Goal: Task Accomplishment & Management: Complete application form

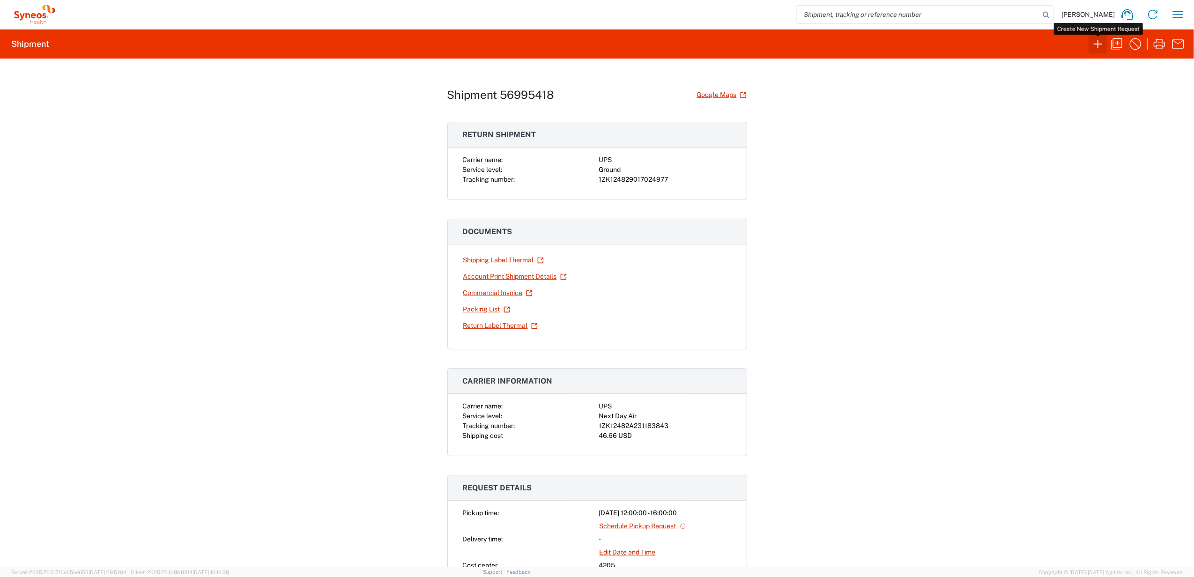
click at [1100, 47] on icon "button" at bounding box center [1097, 44] width 15 height 15
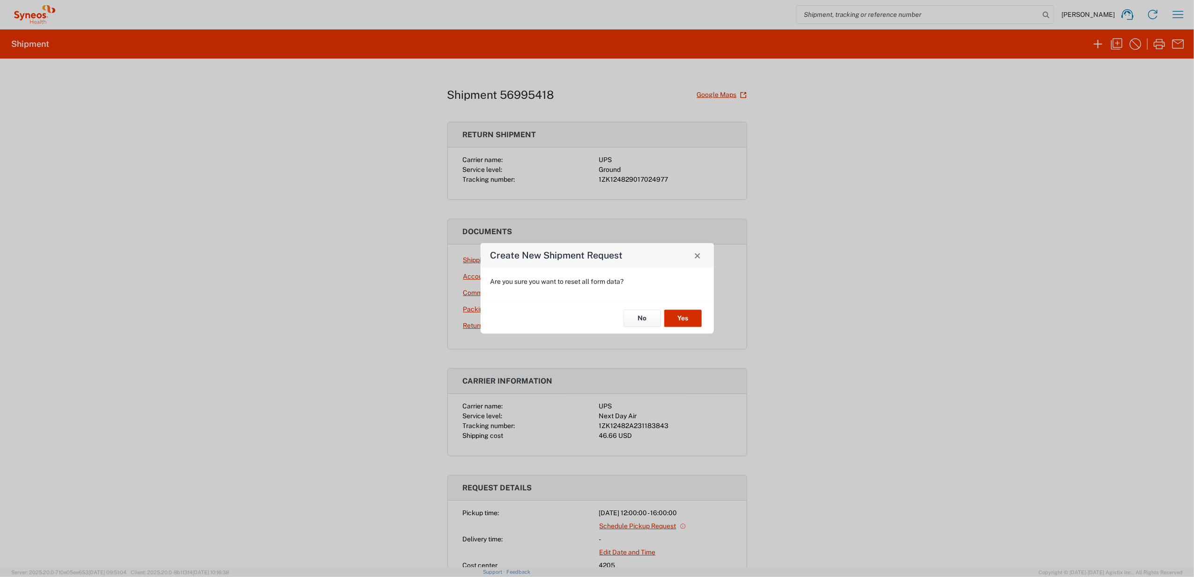
click at [686, 318] on button "Yes" at bounding box center [682, 318] width 37 height 17
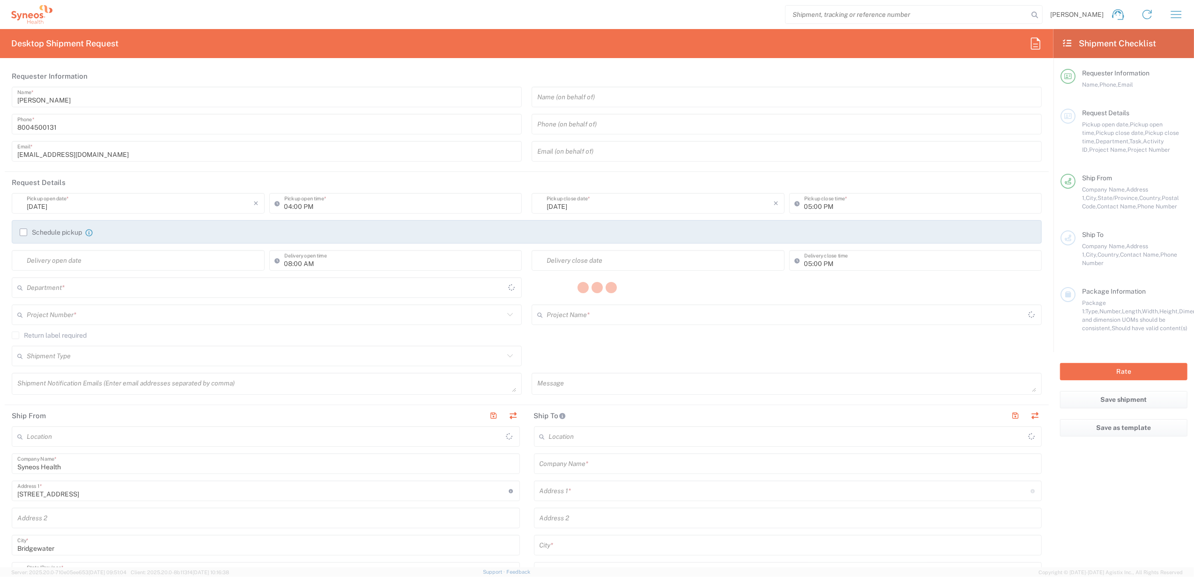
type input "4205"
type input "New Jersey"
type input "United States"
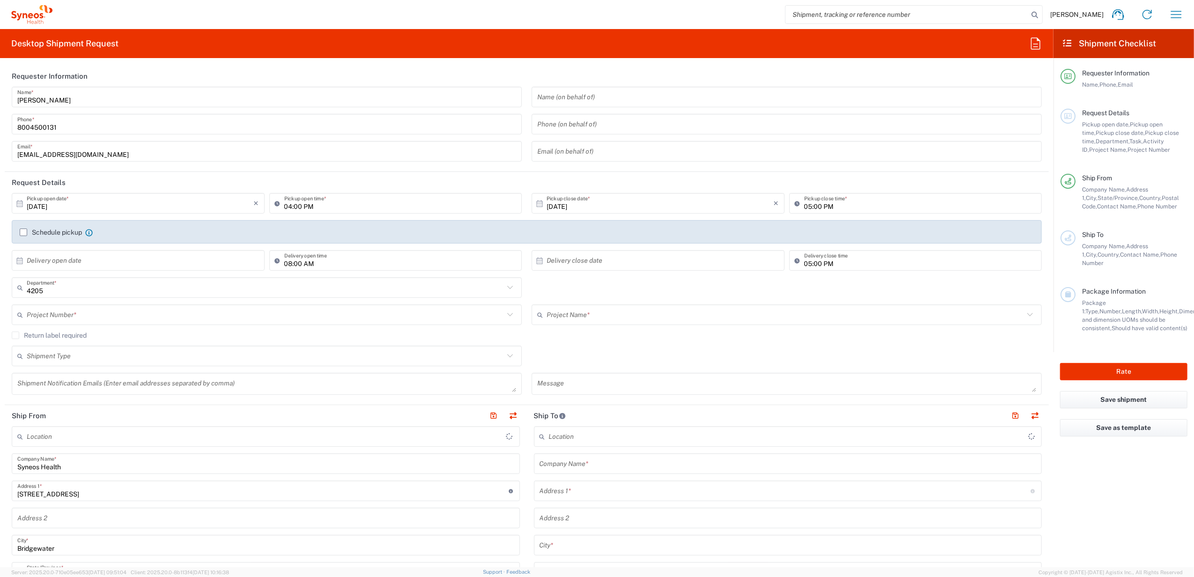
type input "Syneos Health Commercial Servi- NJ US"
click at [80, 91] on input "[PERSON_NAME]" at bounding box center [266, 97] width 499 height 16
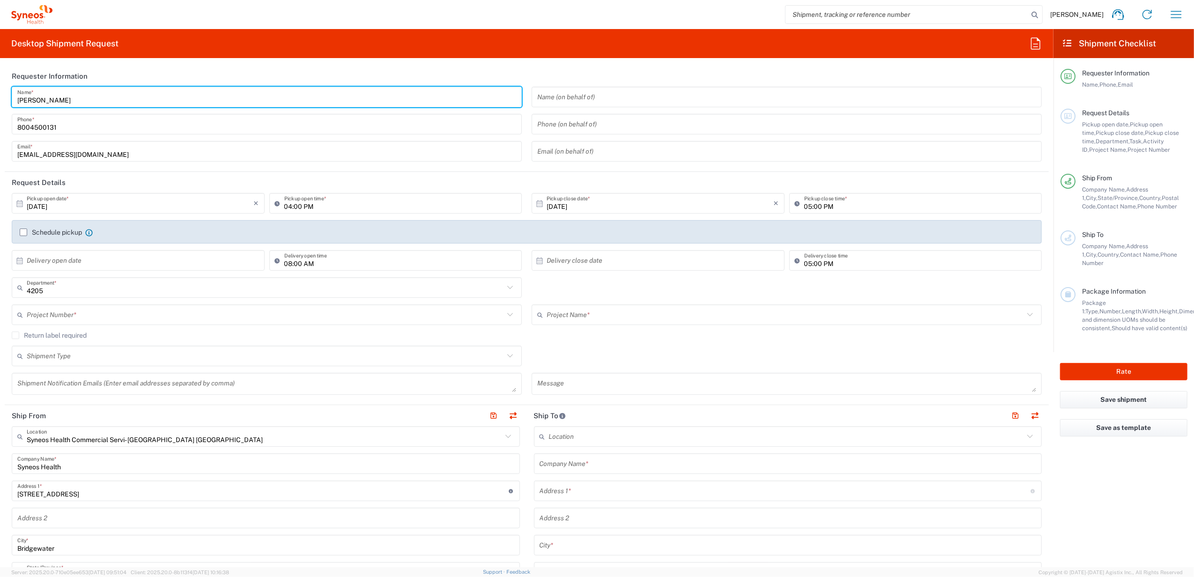
click at [80, 91] on input "[PERSON_NAME]" at bounding box center [266, 97] width 499 height 16
type input "Syneos Deployments"
click at [95, 76] on header "Requester Information" at bounding box center [527, 76] width 1044 height 21
drag, startPoint x: 88, startPoint y: 99, endPoint x: 20, endPoint y: 99, distance: 68.4
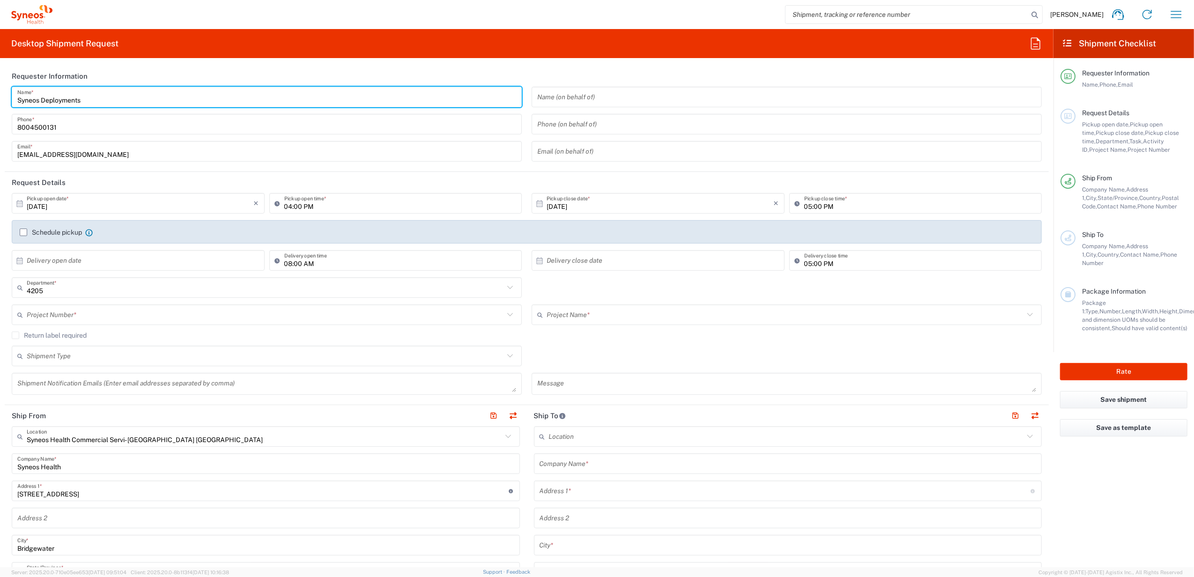
click at [19, 99] on input "Syneos Deployments" at bounding box center [266, 97] width 499 height 16
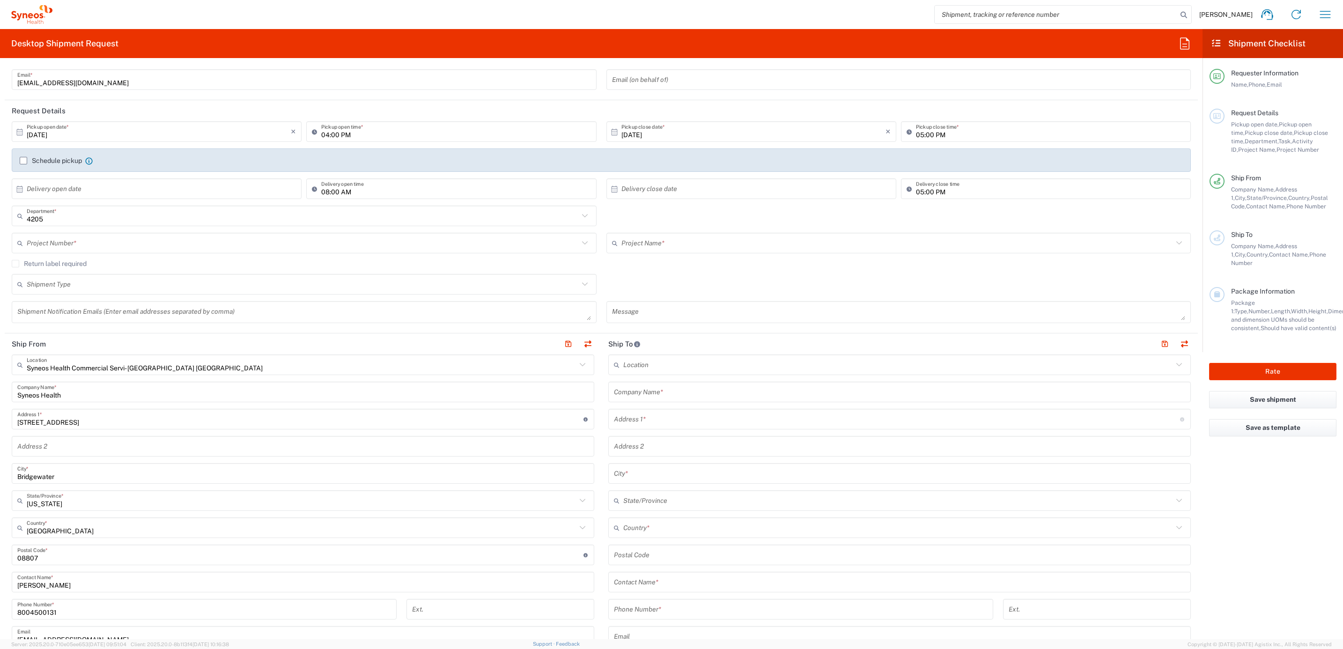
scroll to position [211, 0]
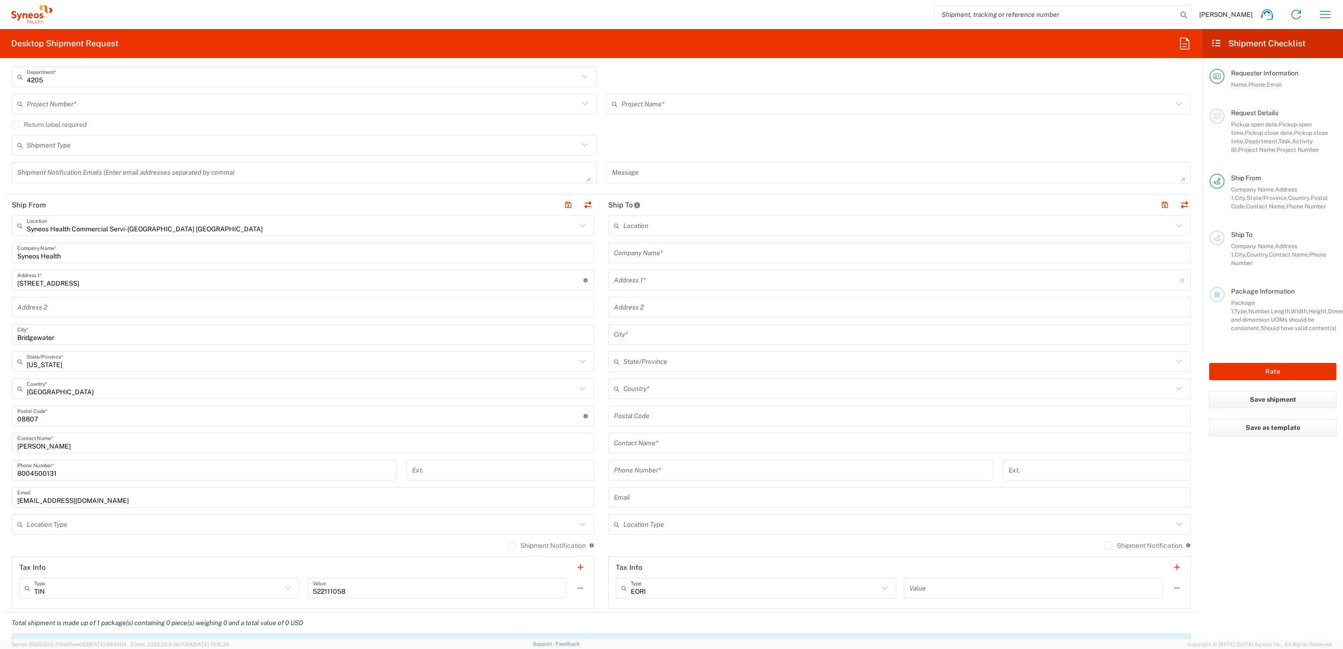
click at [58, 450] on input "[PERSON_NAME]" at bounding box center [302, 443] width 571 height 16
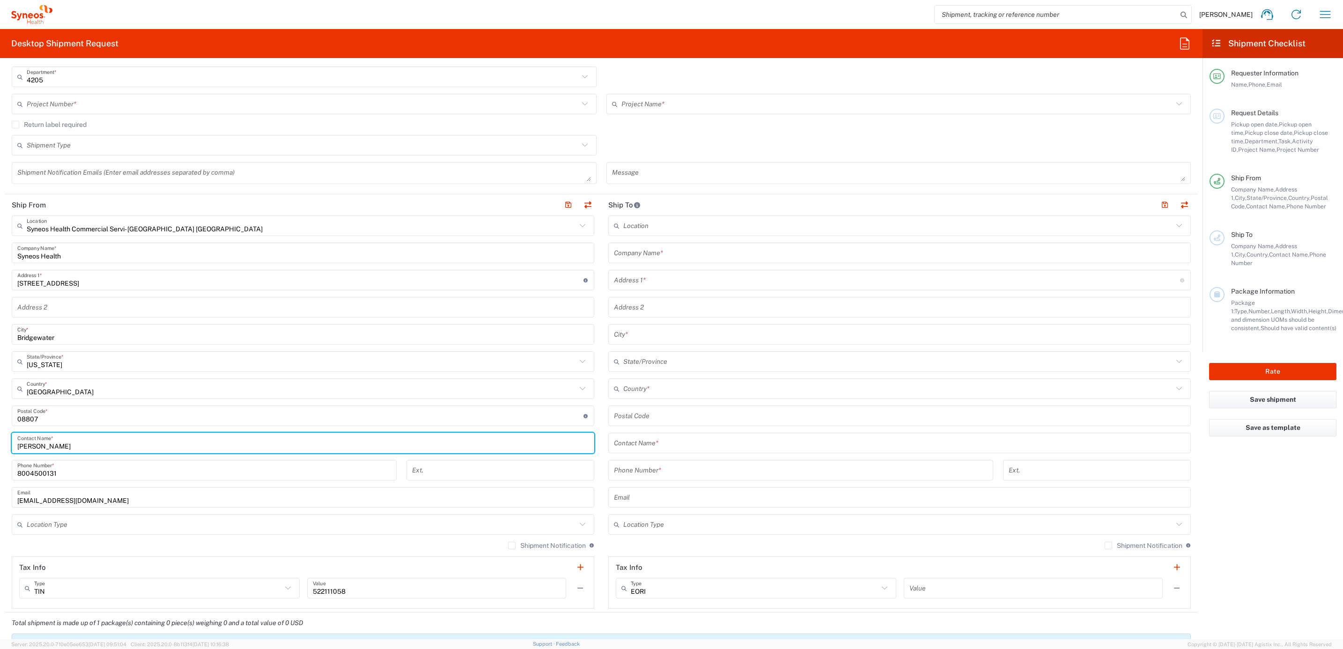
click at [46, 447] on input "[PERSON_NAME]" at bounding box center [302, 443] width 571 height 16
drag, startPoint x: 69, startPoint y: 449, endPoint x: 98, endPoint y: 436, distance: 32.1
click at [0, 441] on html "Brian Fenner Home Shipment estimator Shipment tracking Desktop shipment request…" at bounding box center [671, 324] width 1343 height 649
paste input "Syneos Deployments"
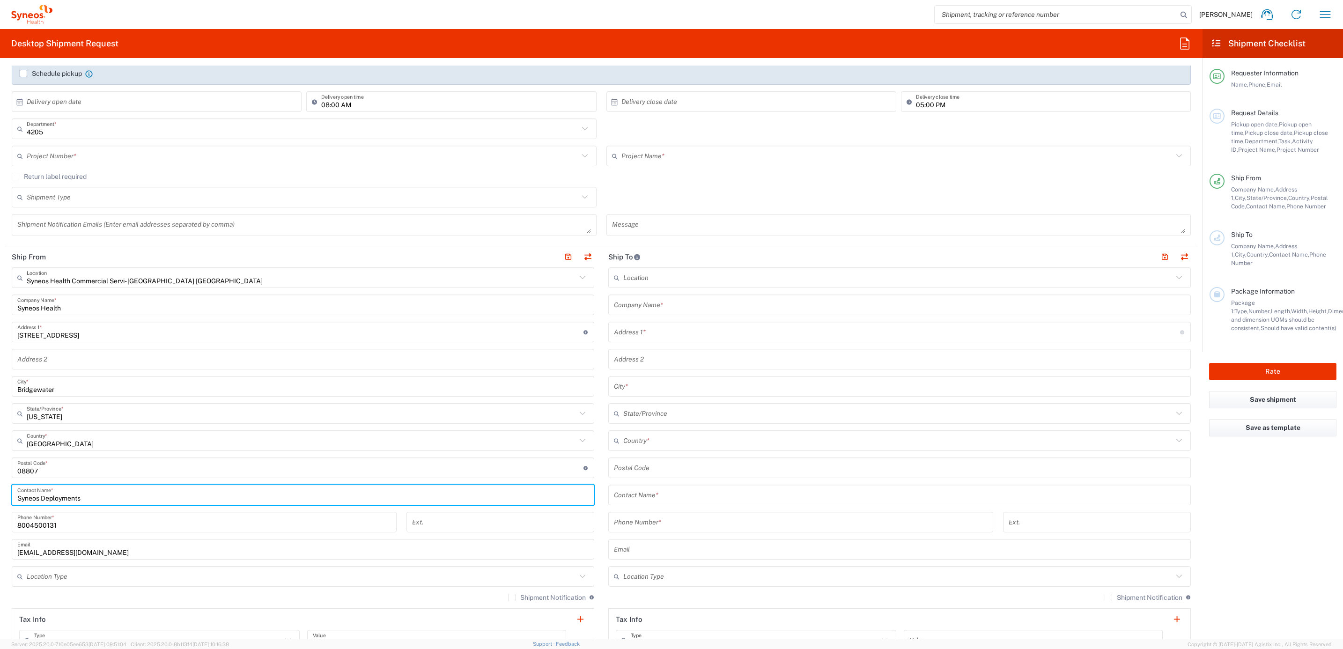
scroll to position [0, 0]
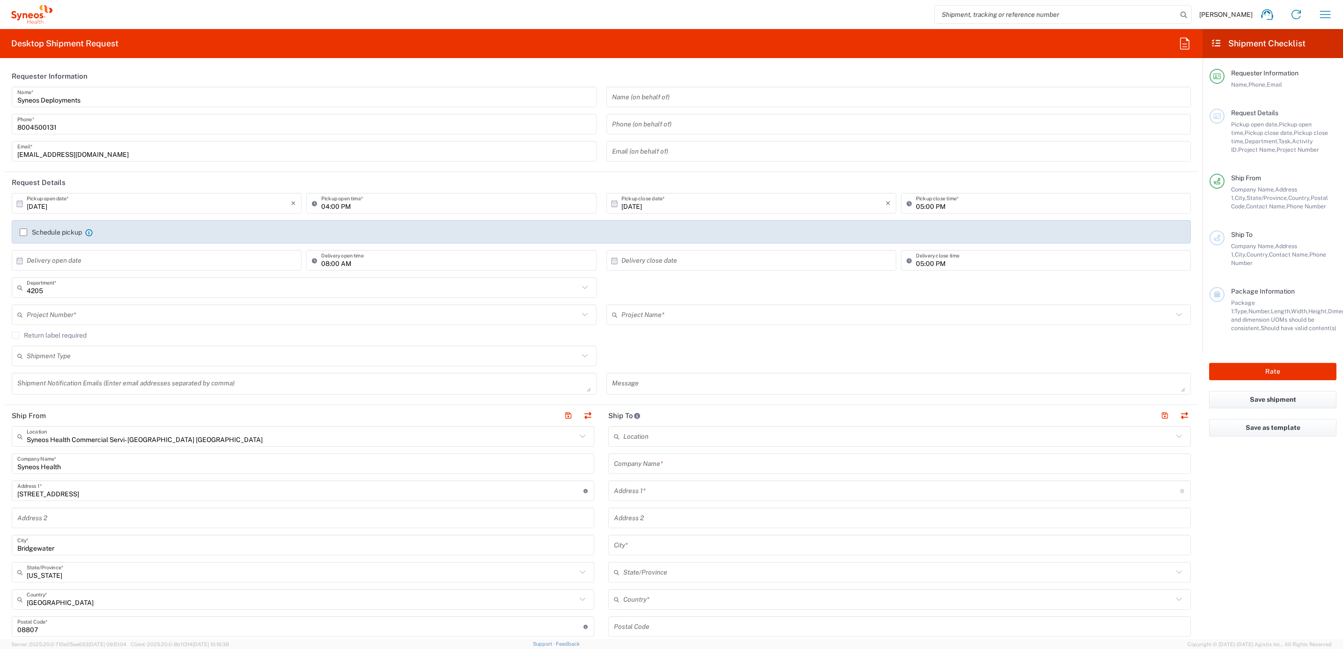
type input "Syneos Deployments"
click at [123, 302] on div "4205 Department * 4205 3000 3100 3109 3110 3111 3112 3125 3130 3135 3136 3150 3…" at bounding box center [304, 290] width 595 height 27
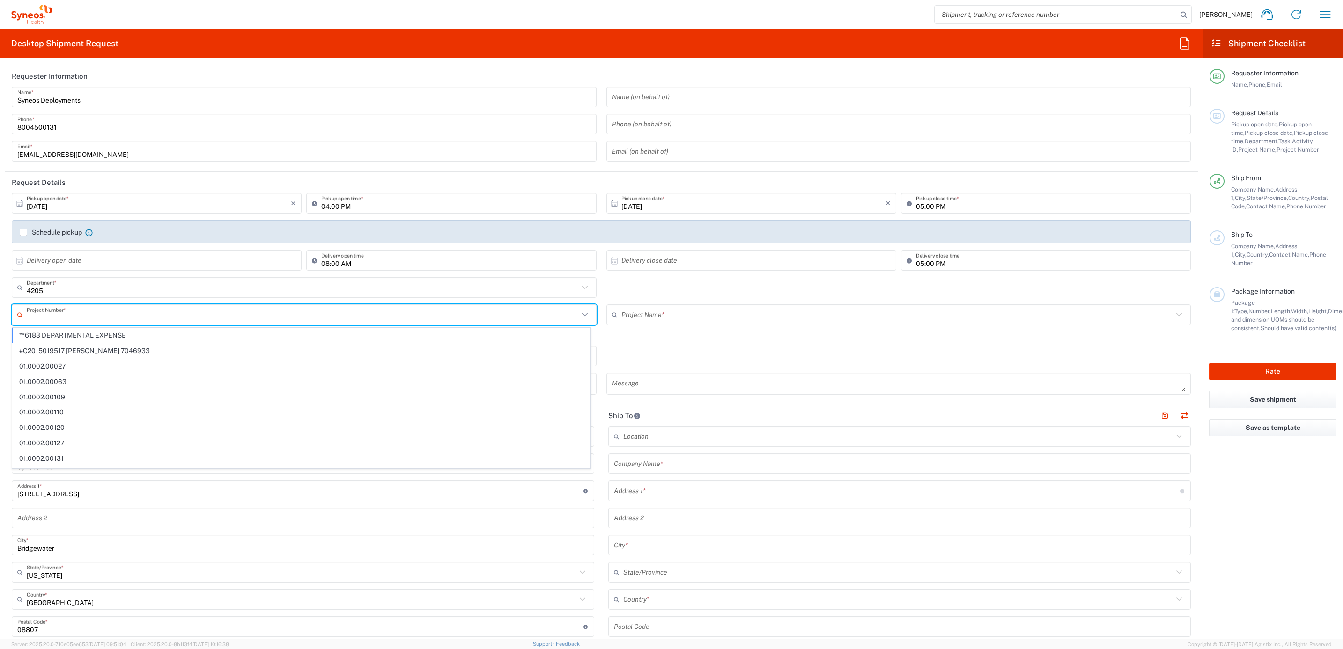
click at [111, 312] on input "text" at bounding box center [303, 315] width 552 height 16
click at [60, 318] on input "text" at bounding box center [303, 315] width 552 height 16
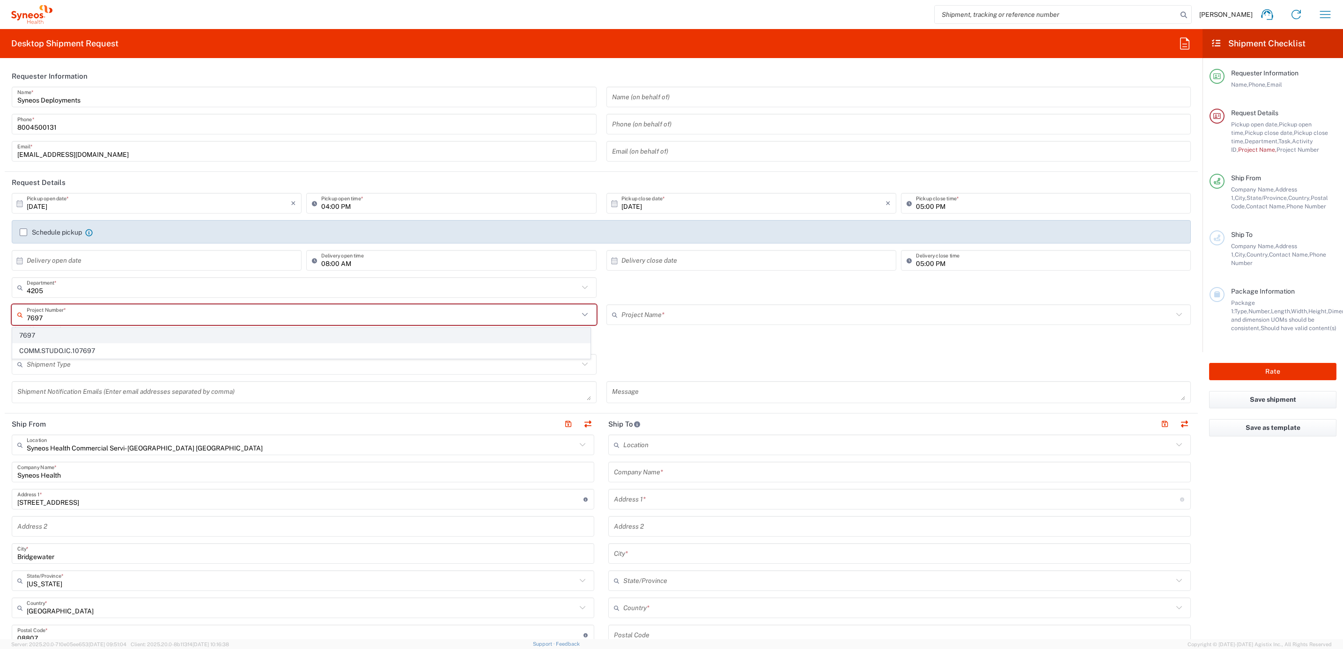
type input "7697"
click at [65, 340] on span "7697" at bounding box center [301, 335] width 577 height 15
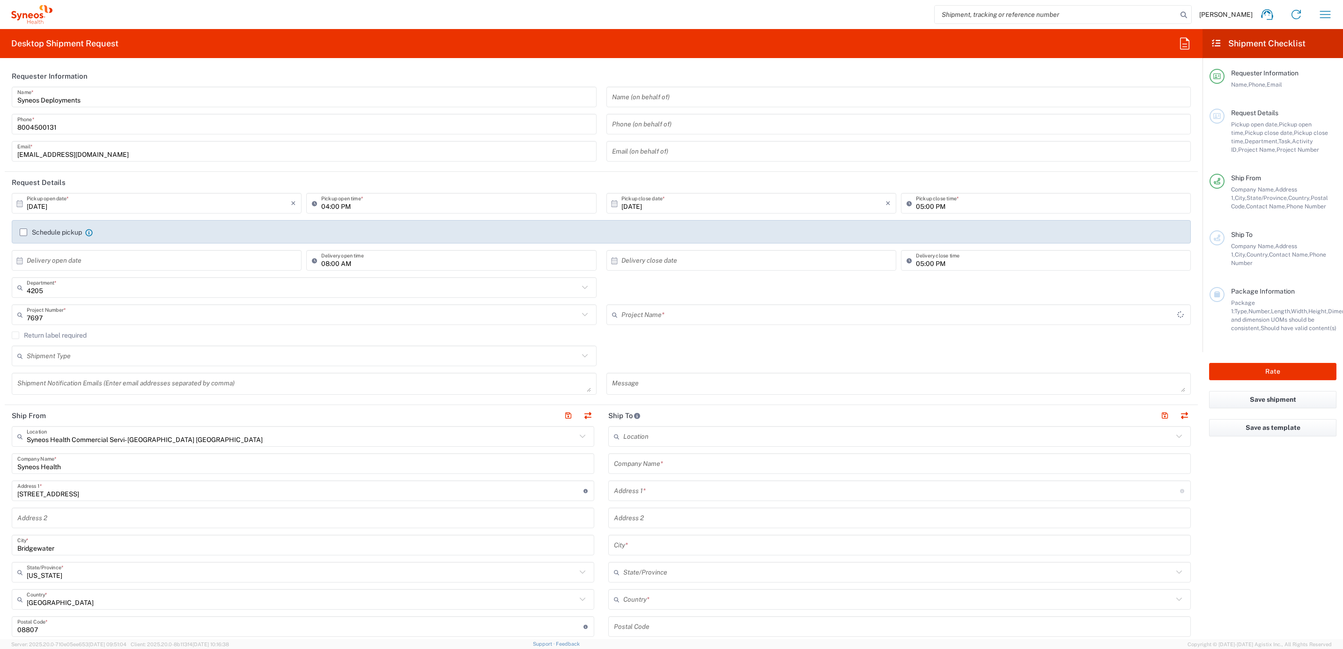
type input "EC-US JBI EC Team"
click at [66, 336] on label "Return label required" at bounding box center [49, 335] width 75 height 7
click at [15, 335] on input "Return label required" at bounding box center [15, 335] width 0 height 0
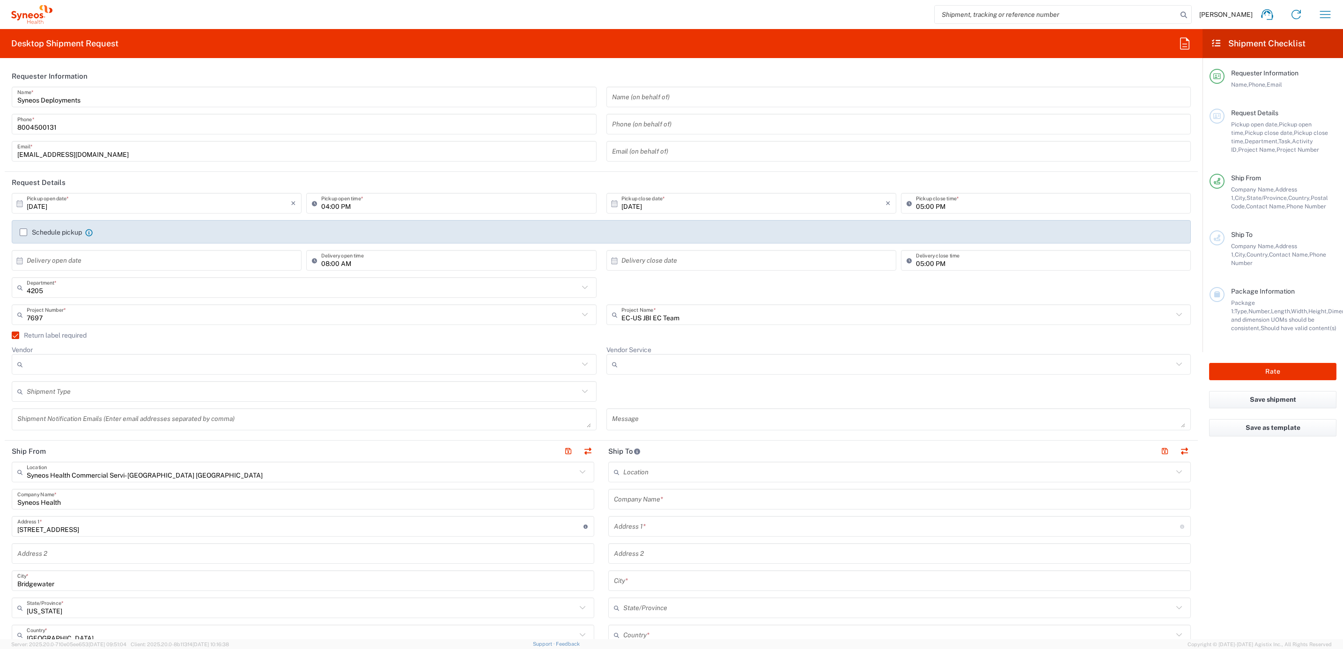
click at [62, 362] on input "Vendor" at bounding box center [303, 364] width 552 height 15
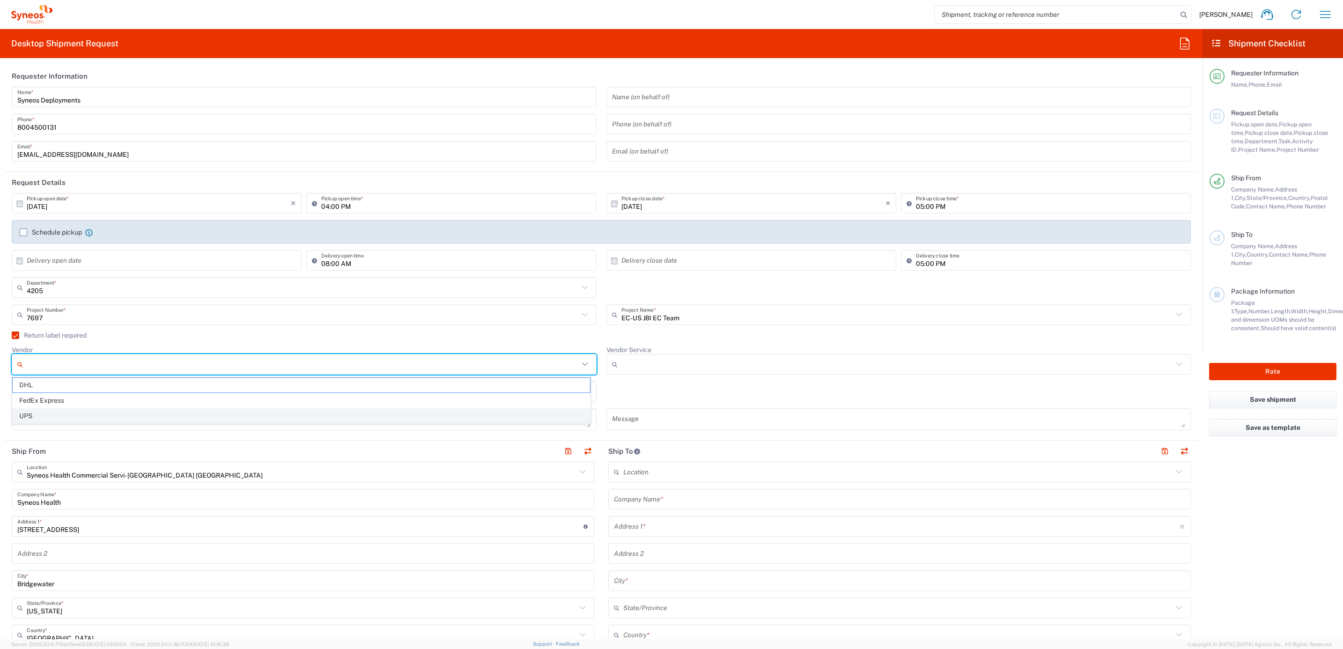
click at [61, 415] on span "UPS" at bounding box center [301, 416] width 577 height 15
type input "UPS"
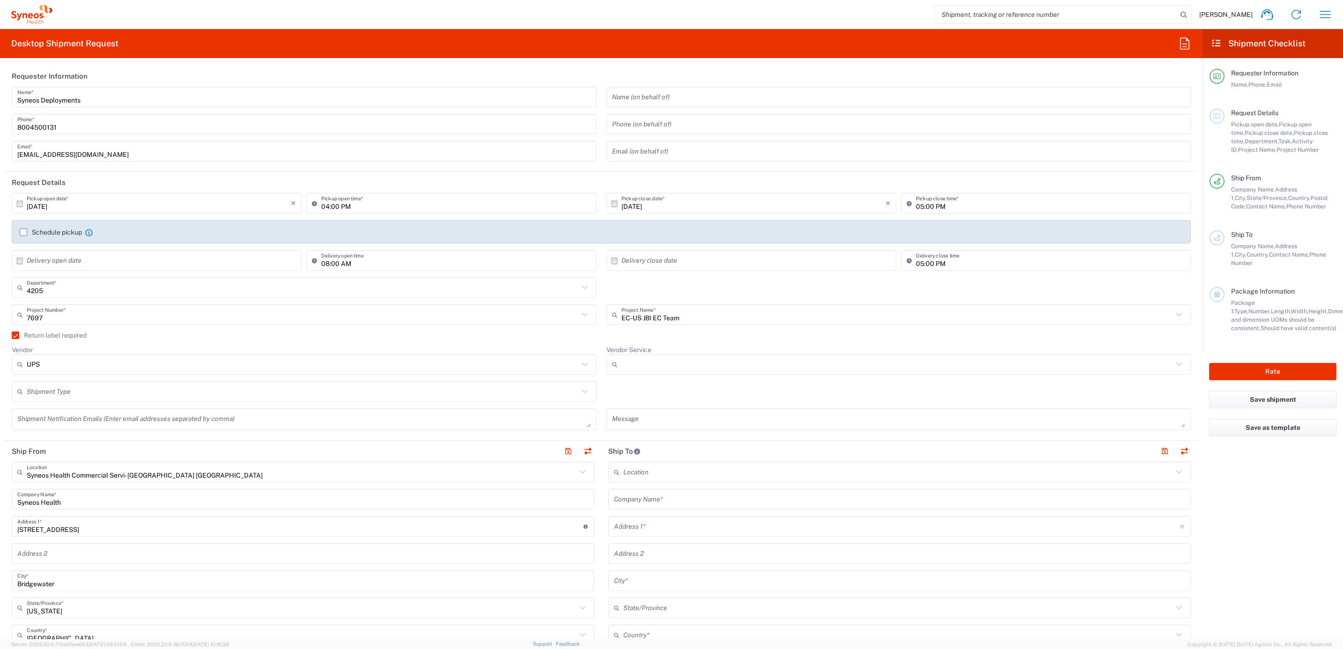
click at [640, 371] on input "Vendor Service" at bounding box center [897, 364] width 552 height 15
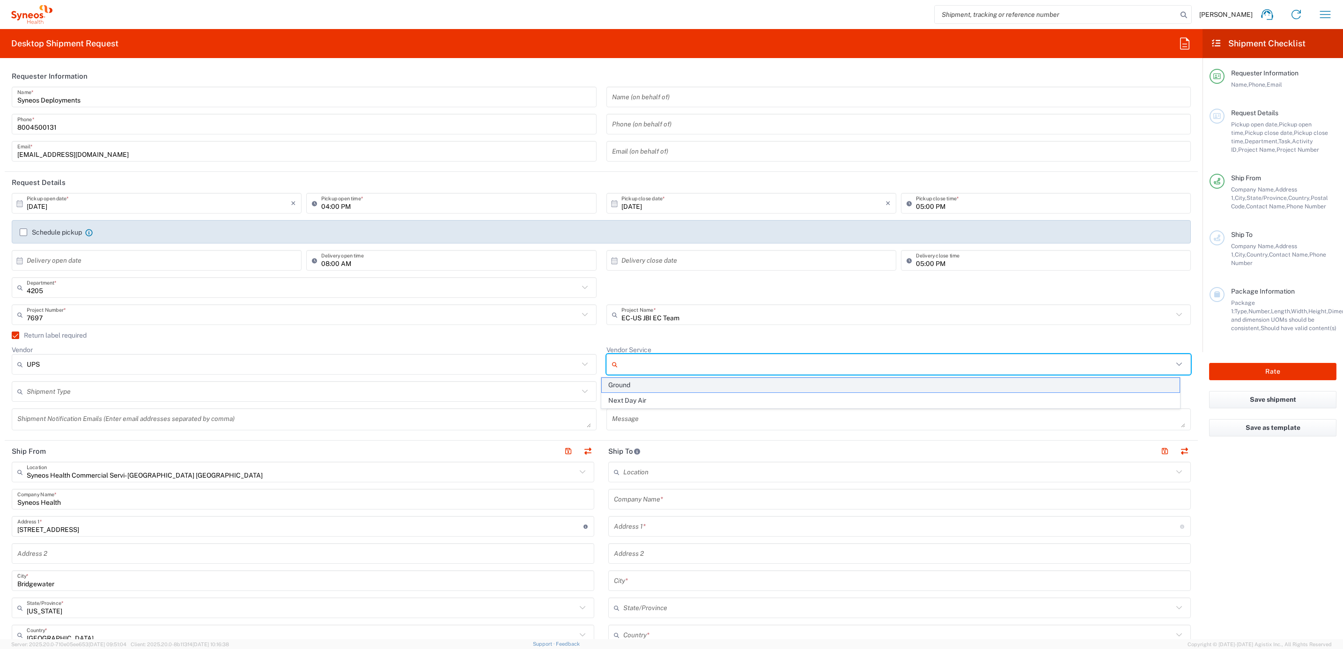
click at [643, 385] on span "Ground" at bounding box center [890, 385] width 577 height 15
type input "Ground"
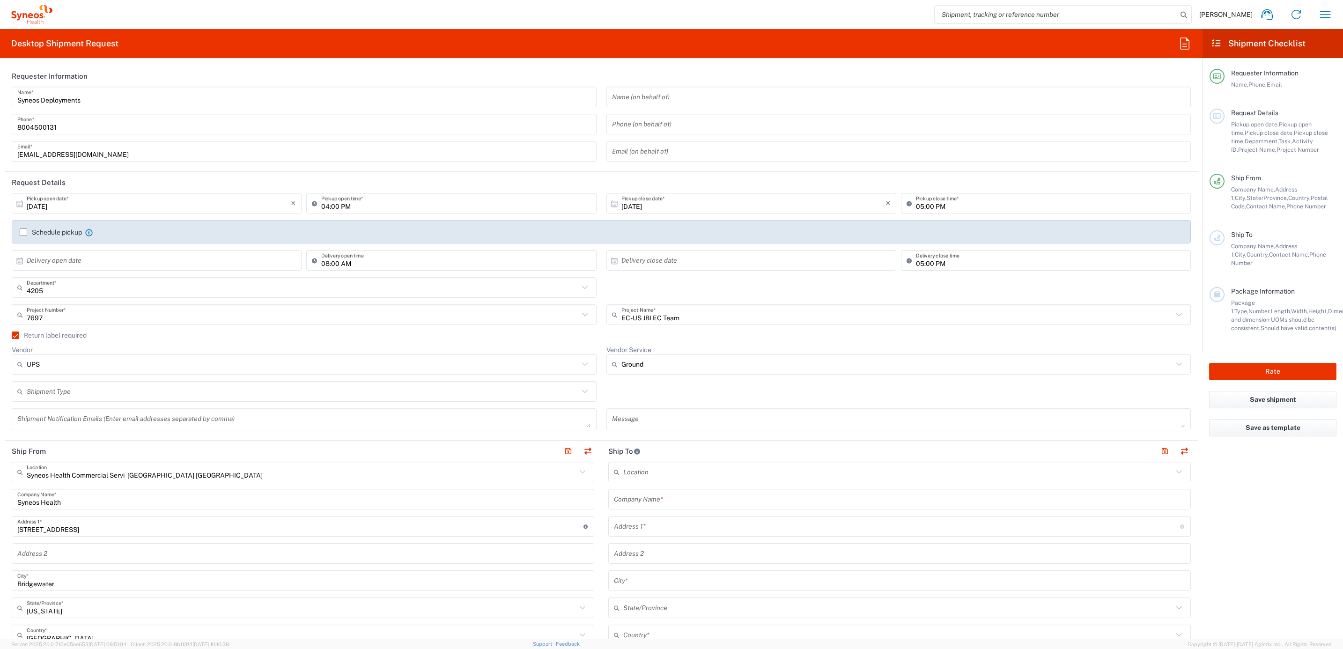
click at [601, 417] on div "Message" at bounding box center [898, 422] width 595 height 29
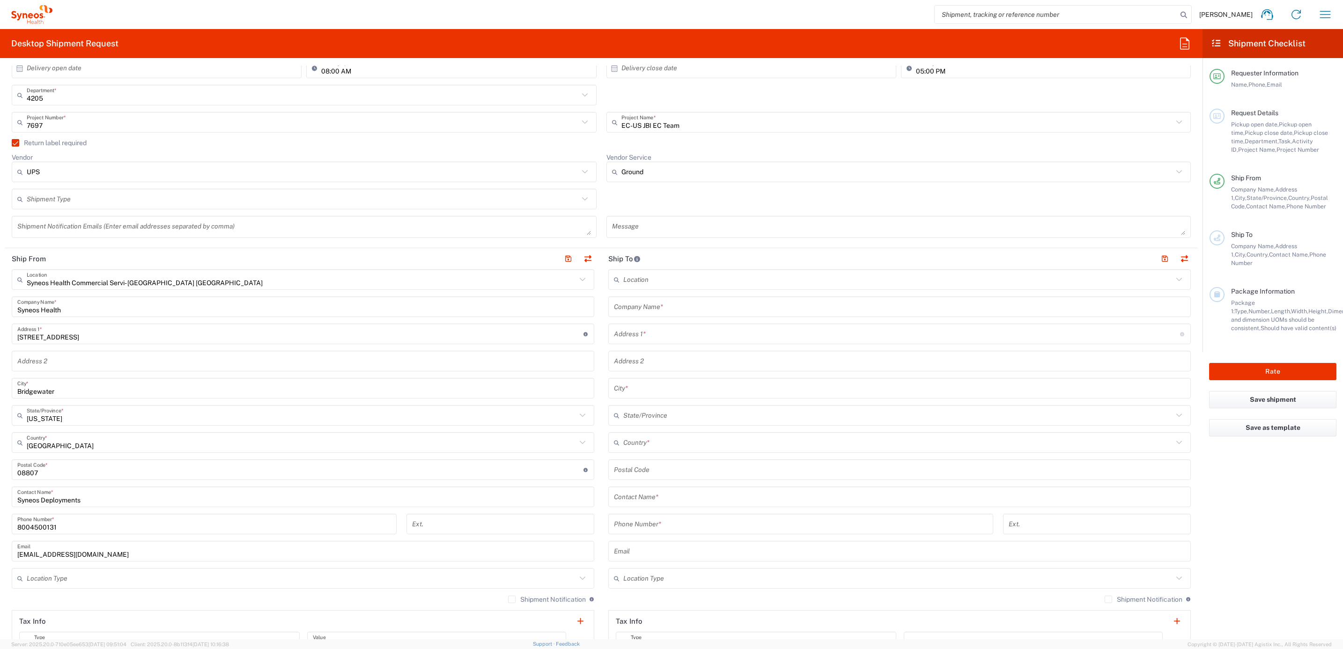
scroll to position [211, 0]
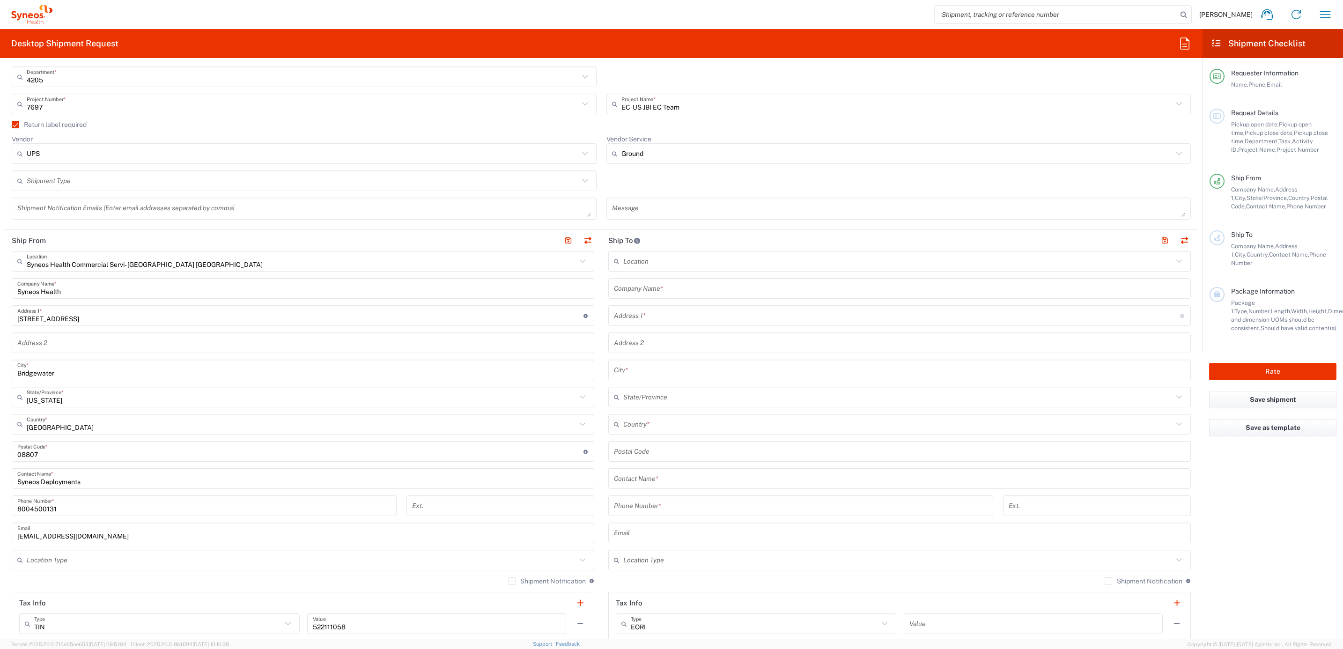
drag, startPoint x: 646, startPoint y: 287, endPoint x: 656, endPoint y: 301, distance: 16.8
click at [646, 287] on input "text" at bounding box center [899, 289] width 571 height 16
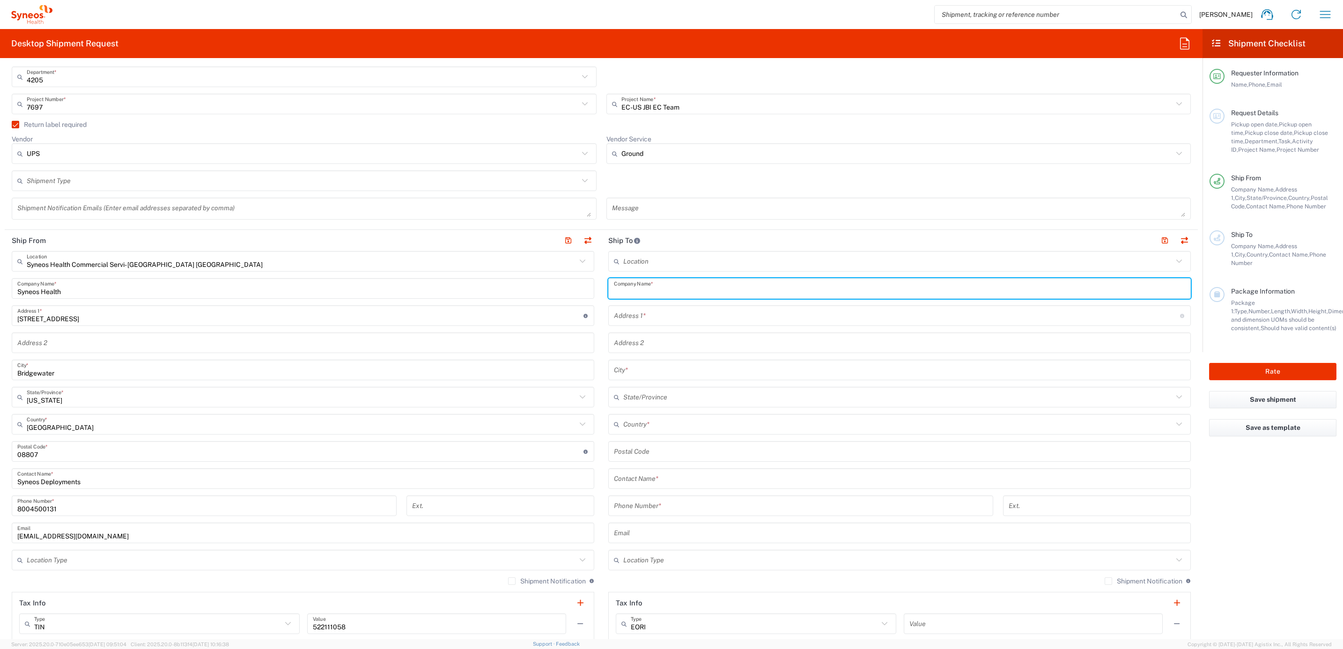
paste input "Amy Smith"
type input "Amy Smith"
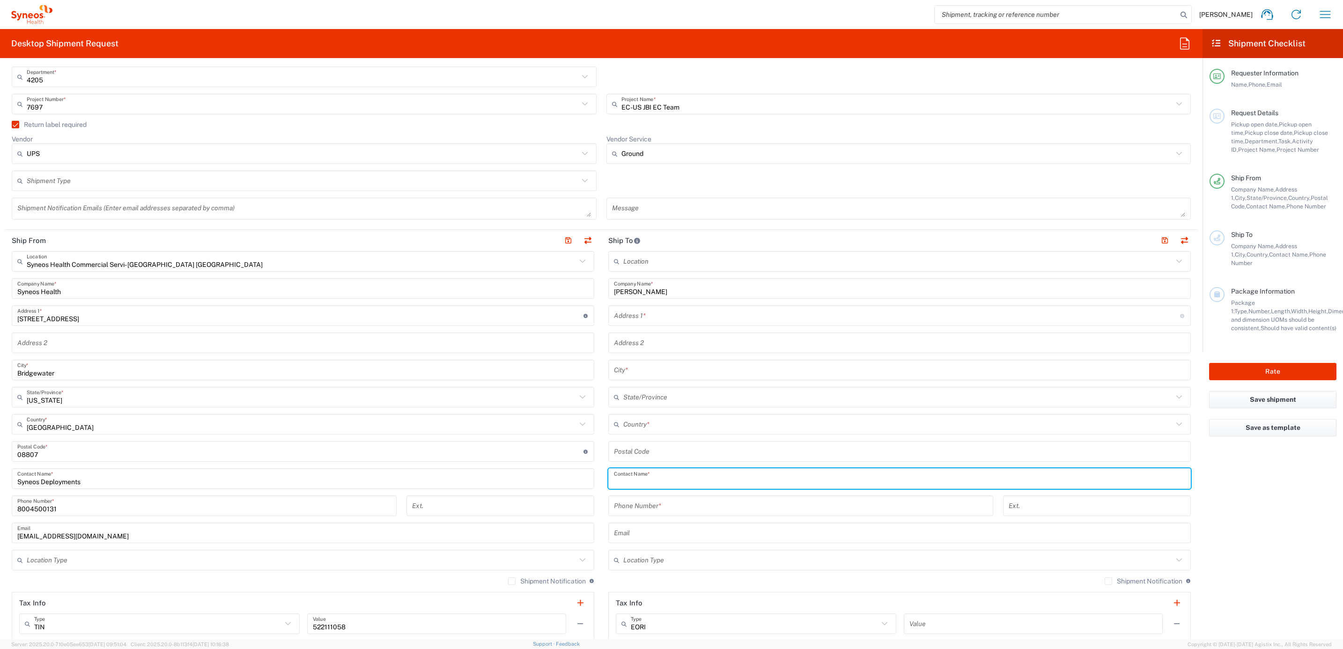
click at [650, 480] on input "text" at bounding box center [899, 479] width 571 height 16
paste input "Amy Smith"
type input "Amy Smith"
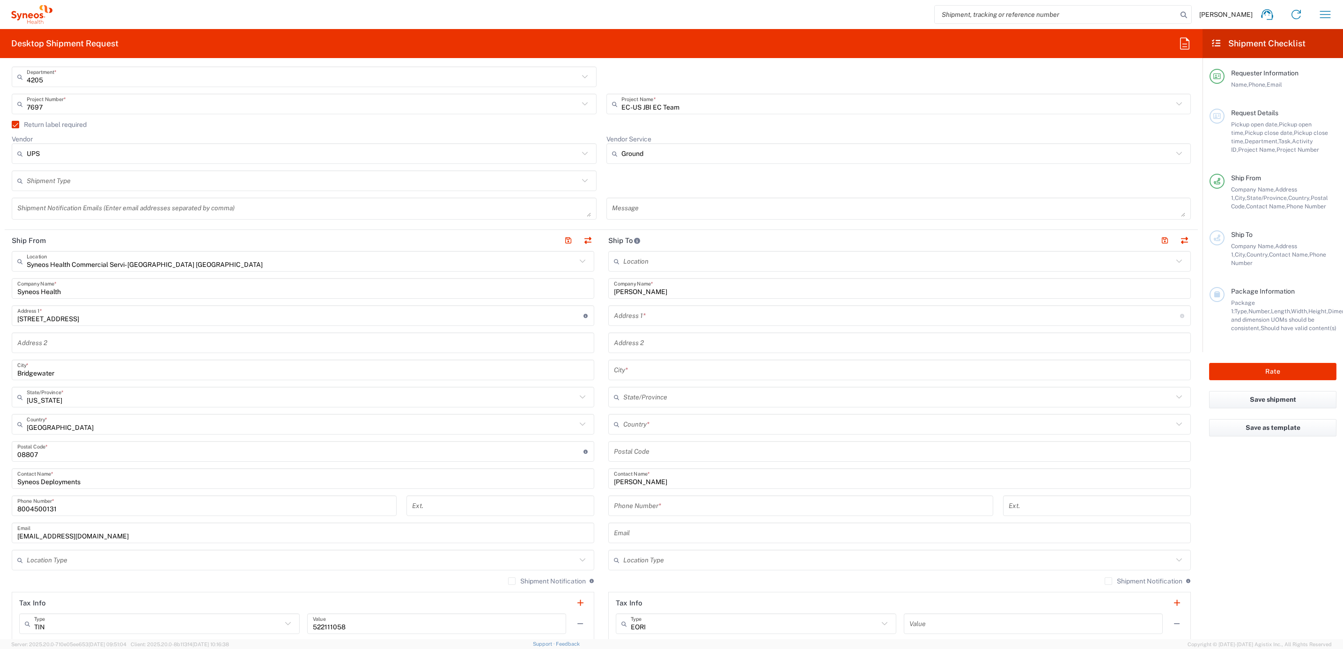
click at [638, 315] on input "text" at bounding box center [897, 316] width 566 height 16
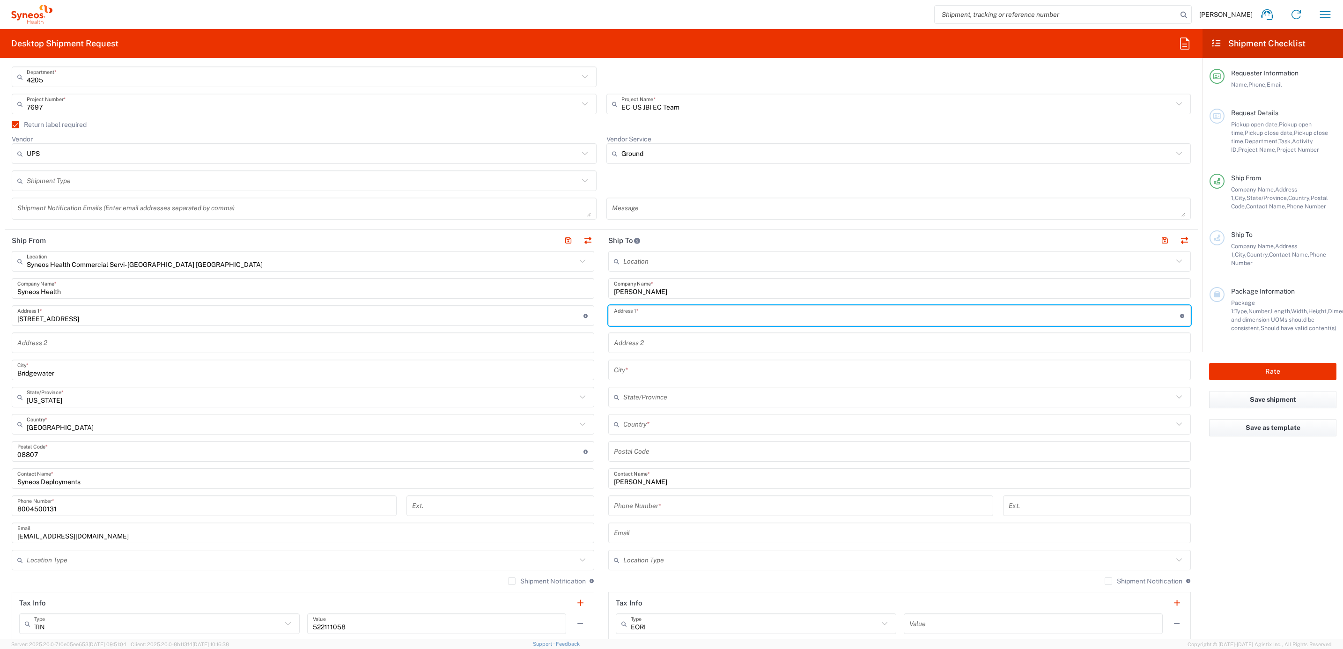
paste input "770 N Interstate Highway 35"
type input "770 N Interstate Highway 35"
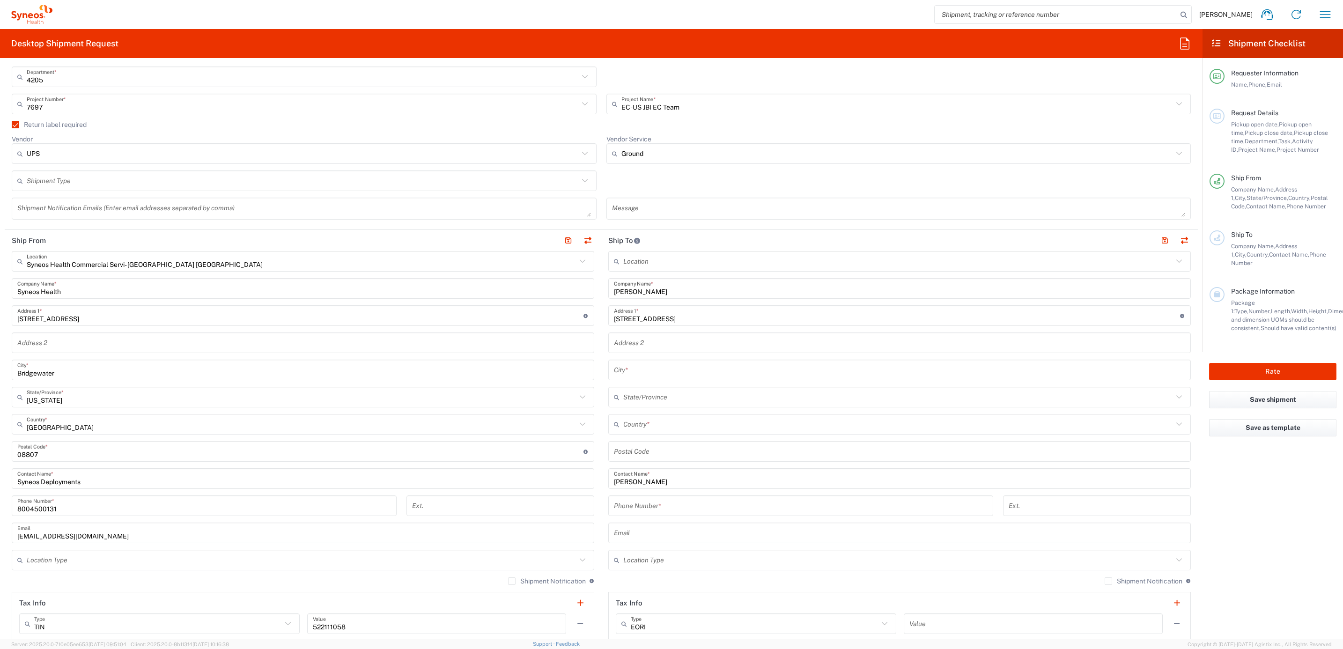
drag, startPoint x: 625, startPoint y: 325, endPoint x: 627, endPoint y: 337, distance: 12.3
click at [627, 329] on div "Location Addison Whitney LLC-Morrisvile NC US Barcelona-Syneos Health BioSector…" at bounding box center [899, 447] width 583 height 393
click at [625, 339] on input "text" at bounding box center [899, 343] width 571 height 16
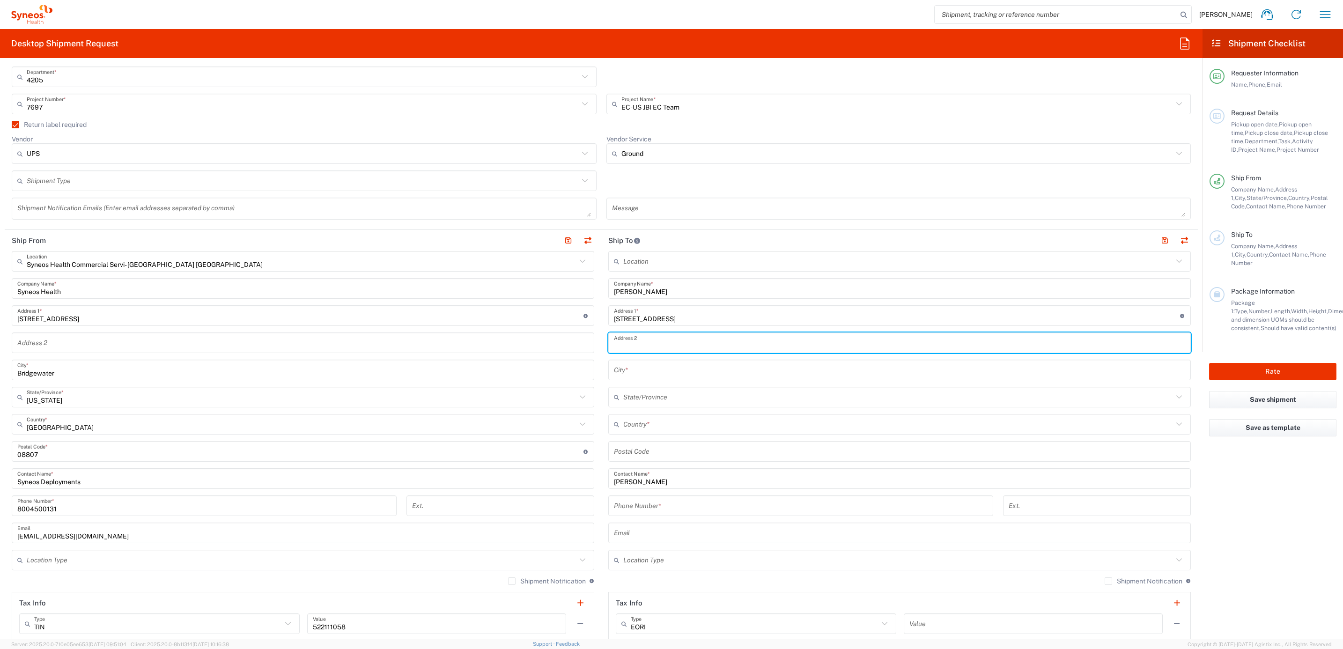
paste input "#622"
type input "#622"
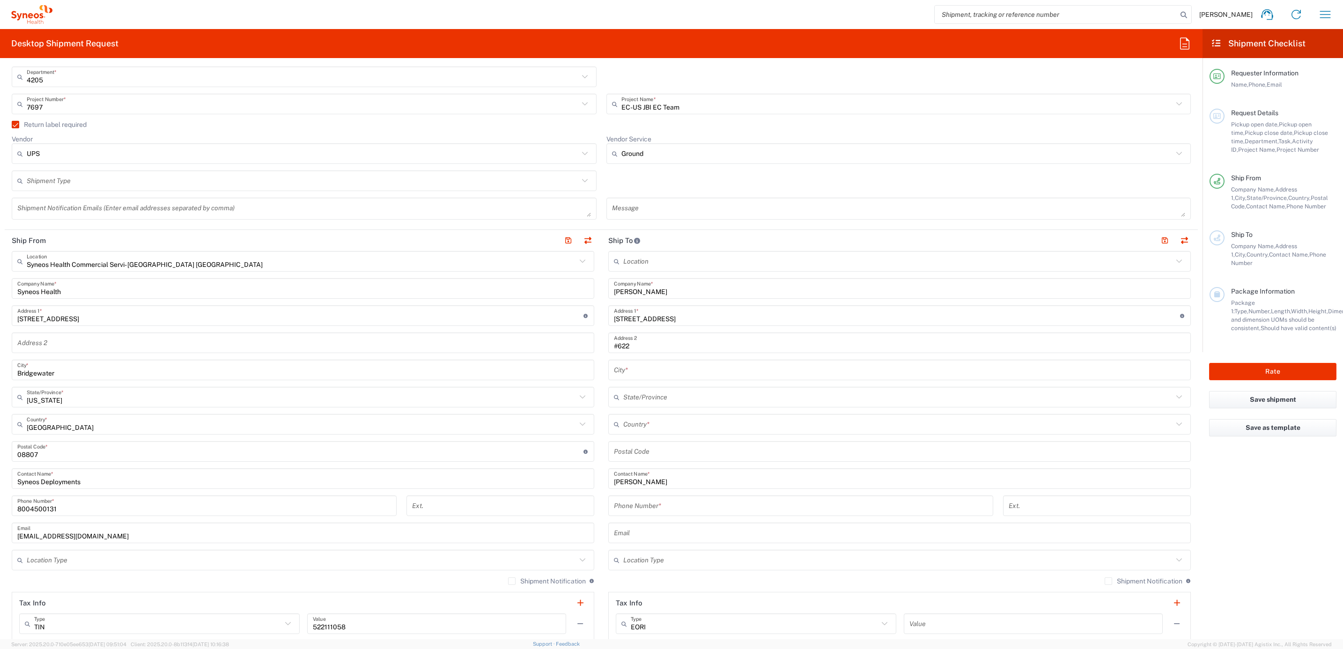
drag, startPoint x: 609, startPoint y: 369, endPoint x: 615, endPoint y: 368, distance: 6.7
click at [614, 369] on input "text" at bounding box center [899, 370] width 571 height 16
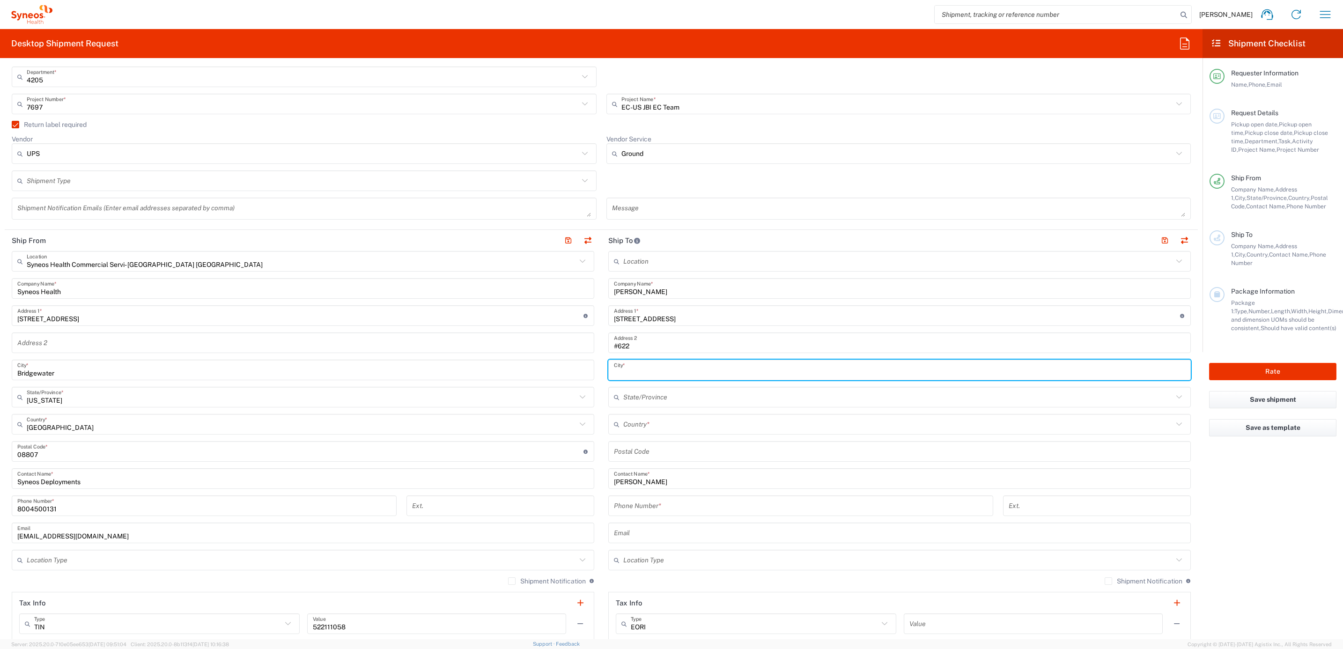
paste input "New Braunfels"
type input "New Braunfels"
click at [623, 419] on input "text" at bounding box center [898, 424] width 550 height 16
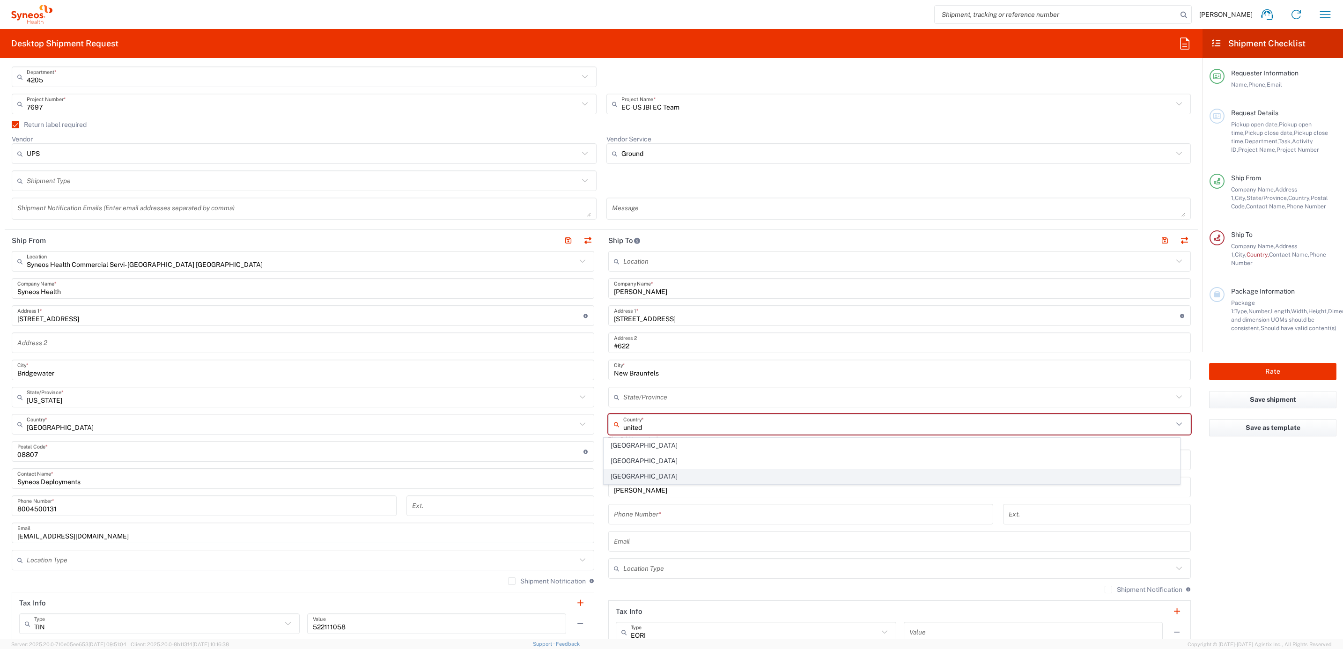
click at [617, 474] on span "United States" at bounding box center [892, 476] width 576 height 15
type input "United States"
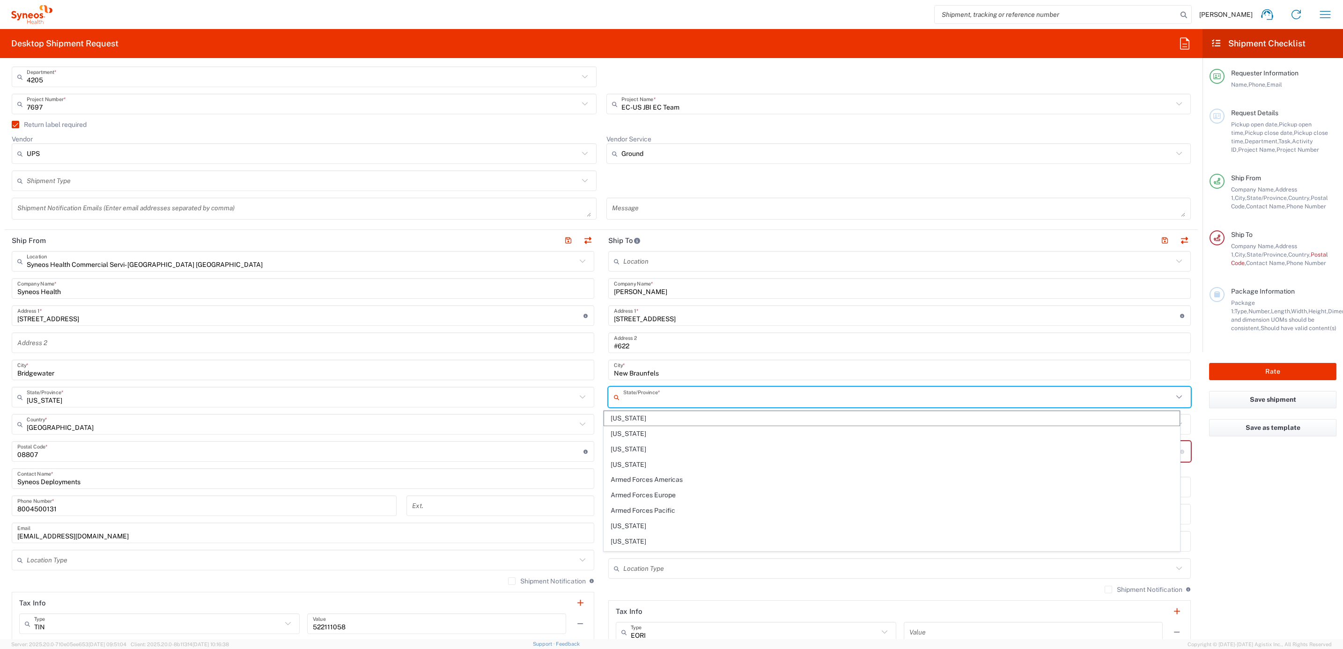
click at [643, 394] on input "text" at bounding box center [898, 397] width 550 height 16
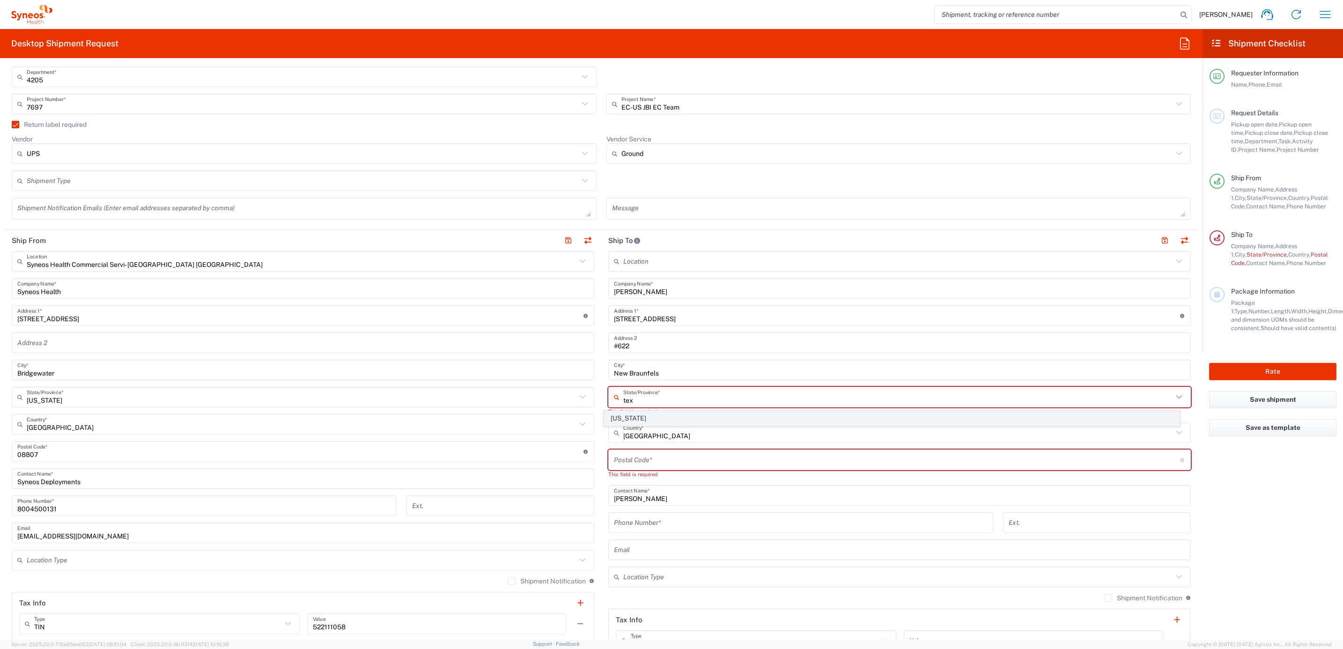
click at [638, 423] on span "Texas" at bounding box center [892, 418] width 576 height 15
type input "Texas"
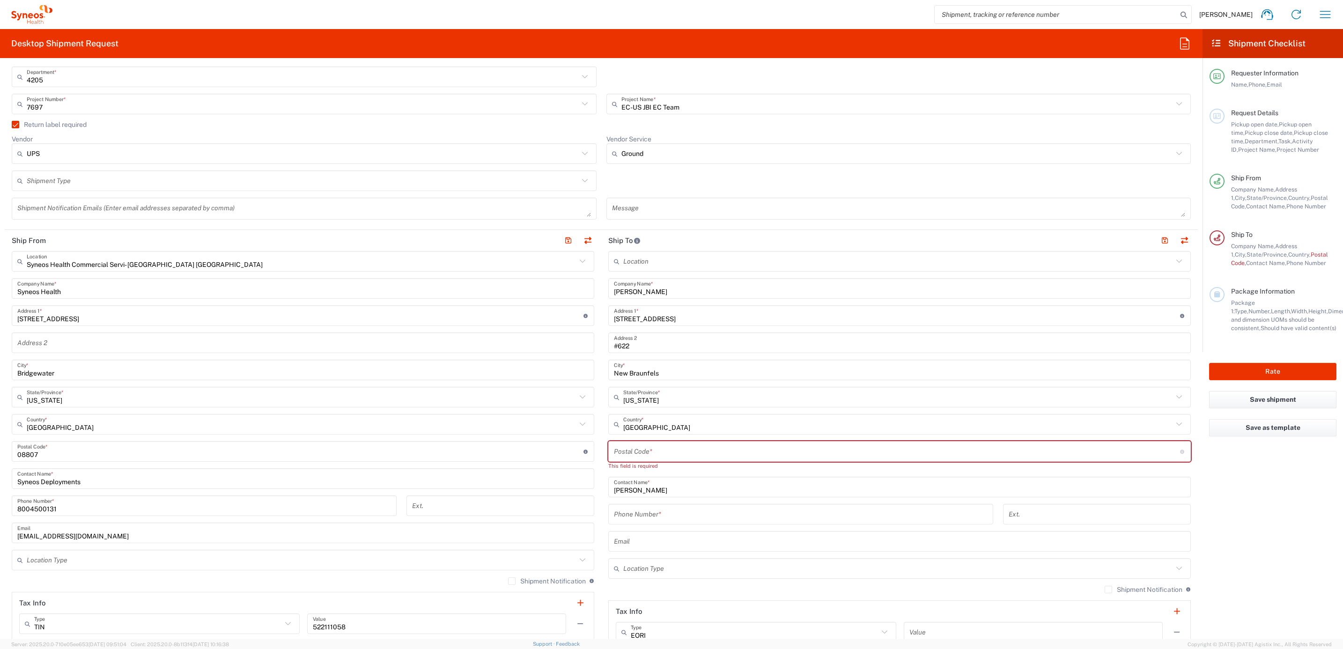
click at [646, 517] on input "tel" at bounding box center [801, 514] width 374 height 16
paste input "(602) 386-8130"
type input "(602) 386-8130"
click at [601, 484] on main "Location Addison Whitney LLC-Morrisvile NC US Barcelona-Syneos Health BioSector…" at bounding box center [899, 452] width 597 height 402
click at [614, 451] on input "undefined" at bounding box center [897, 451] width 566 height 16
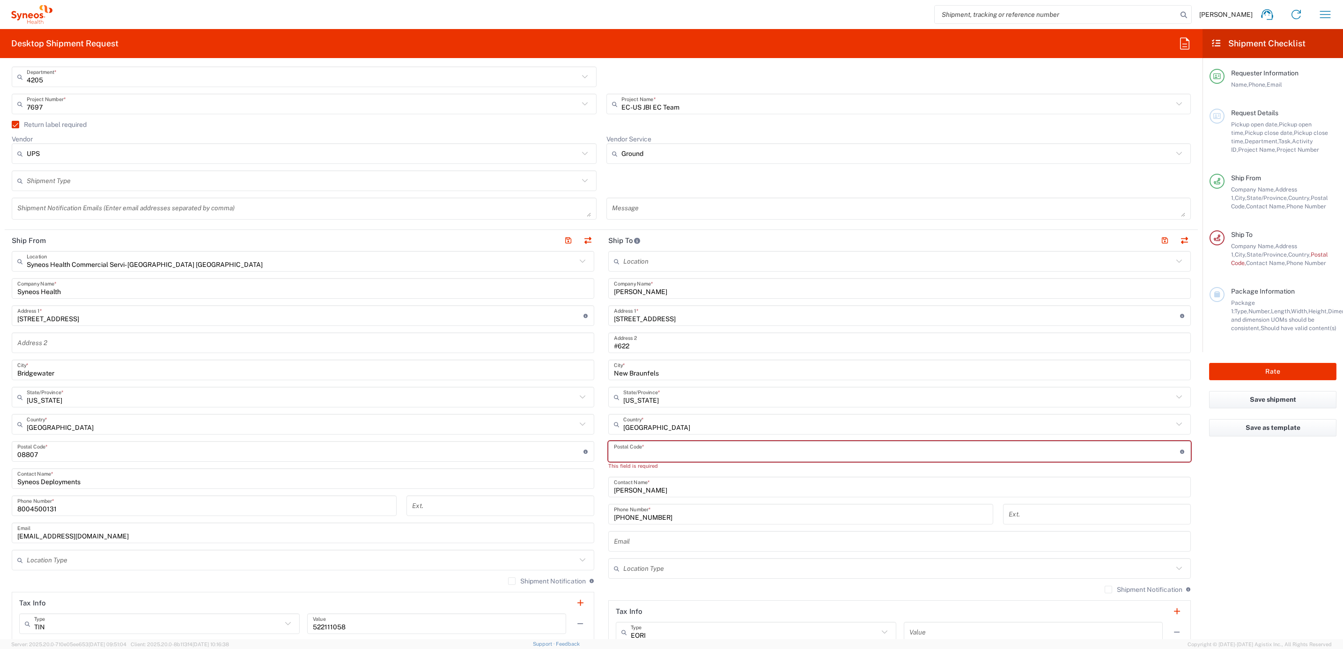
click at [648, 451] on input "undefined" at bounding box center [897, 451] width 566 height 16
paste input "78130"
type input "78130"
click at [606, 208] on div "Message" at bounding box center [898, 209] width 585 height 22
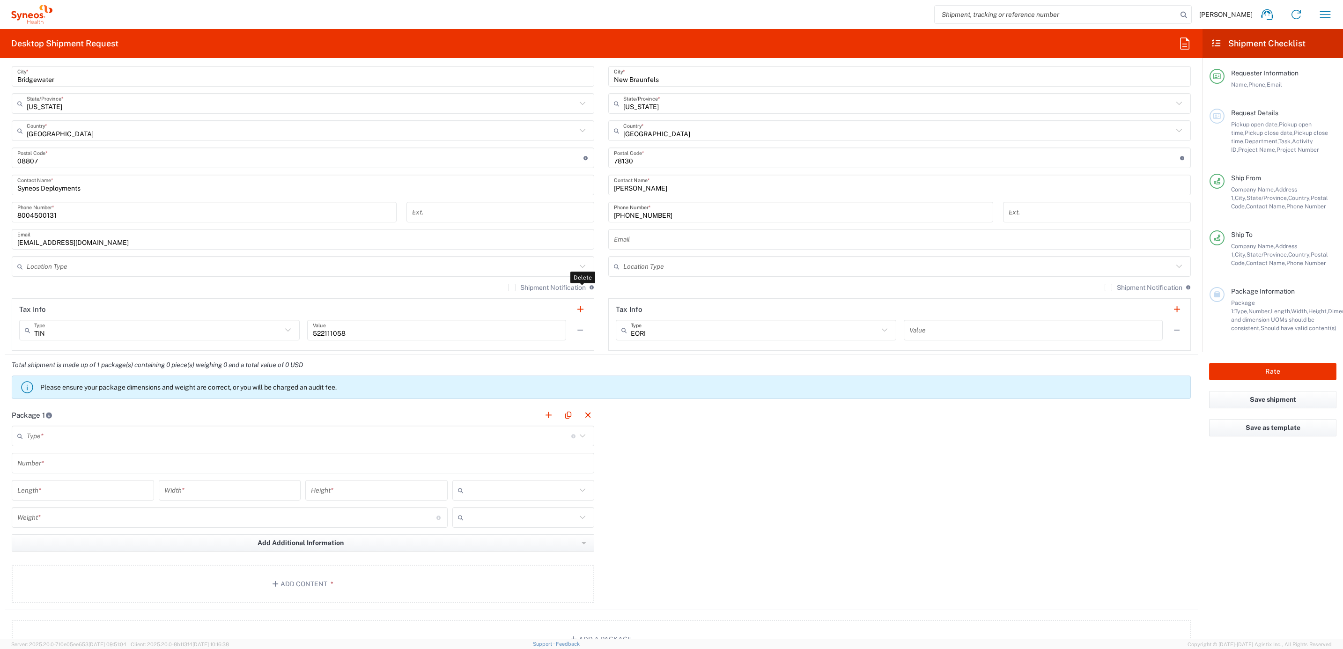
scroll to position [632, 0]
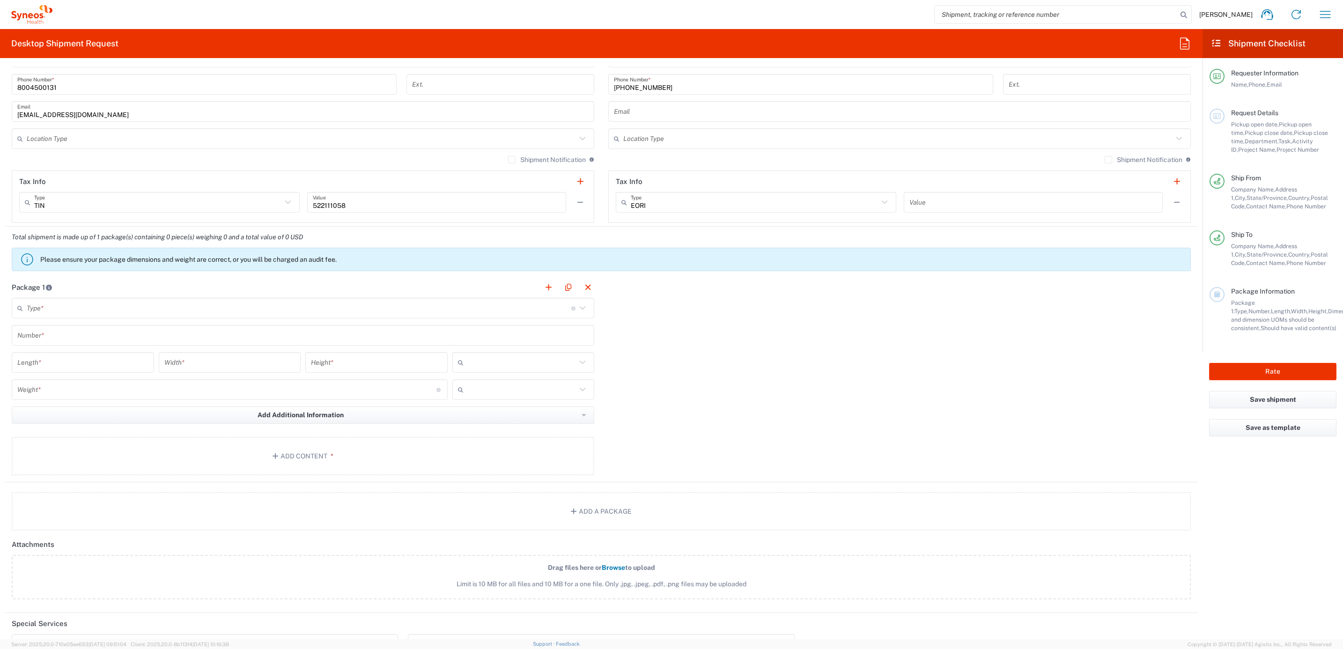
click at [73, 318] on div "Type * Material used to package goods" at bounding box center [303, 308] width 583 height 21
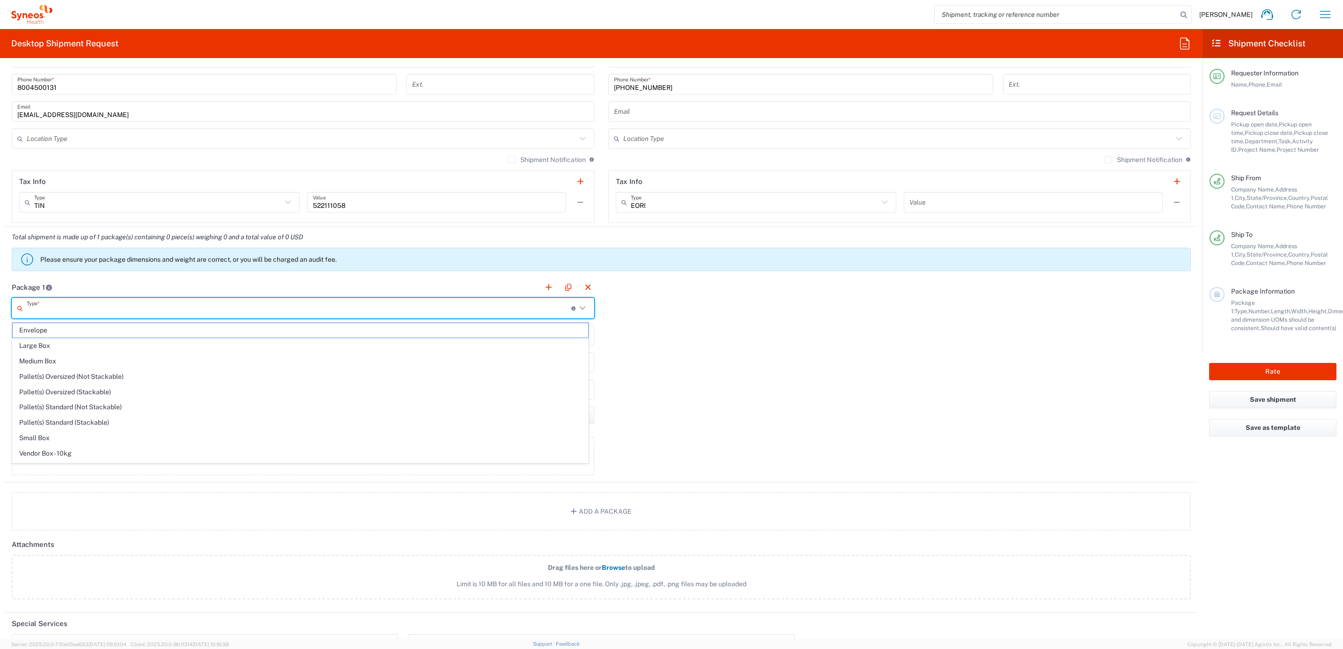
click at [76, 315] on input "text" at bounding box center [299, 308] width 545 height 16
click at [84, 452] on span "Your Packaging" at bounding box center [301, 455] width 576 height 15
type input "Your Packaging"
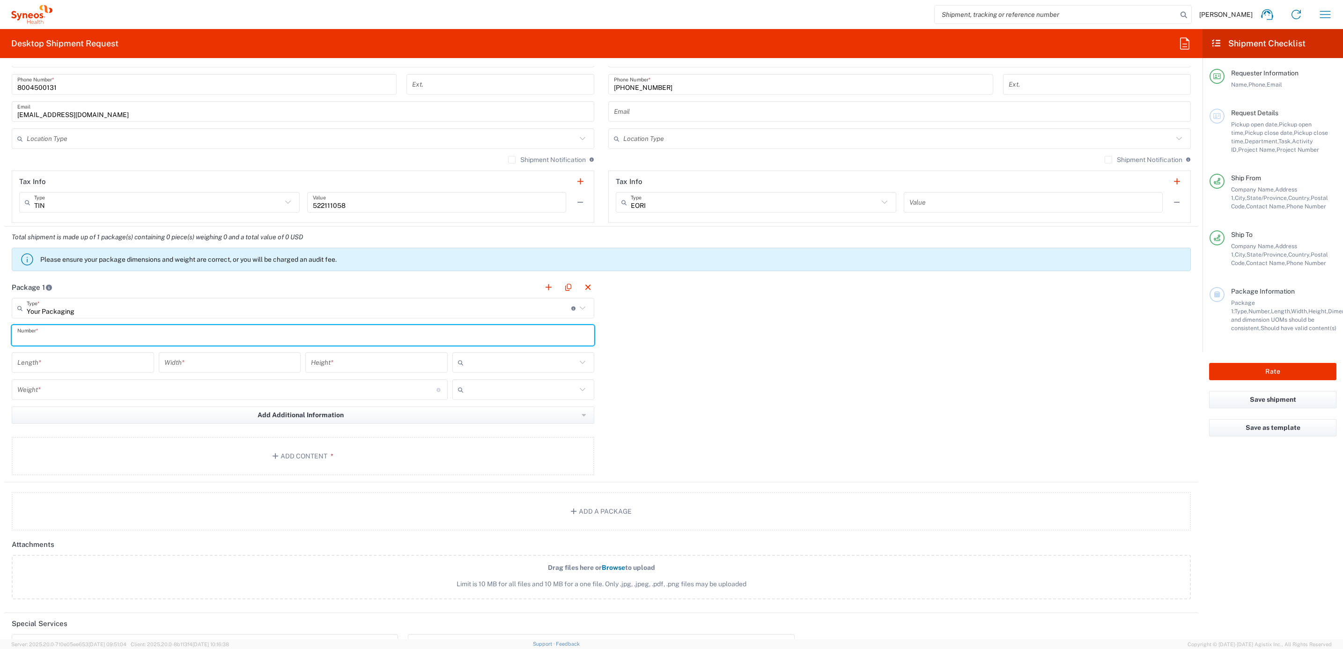
click at [79, 340] on input "text" at bounding box center [302, 335] width 571 height 16
type input "1"
click at [74, 358] on input "number" at bounding box center [82, 363] width 131 height 16
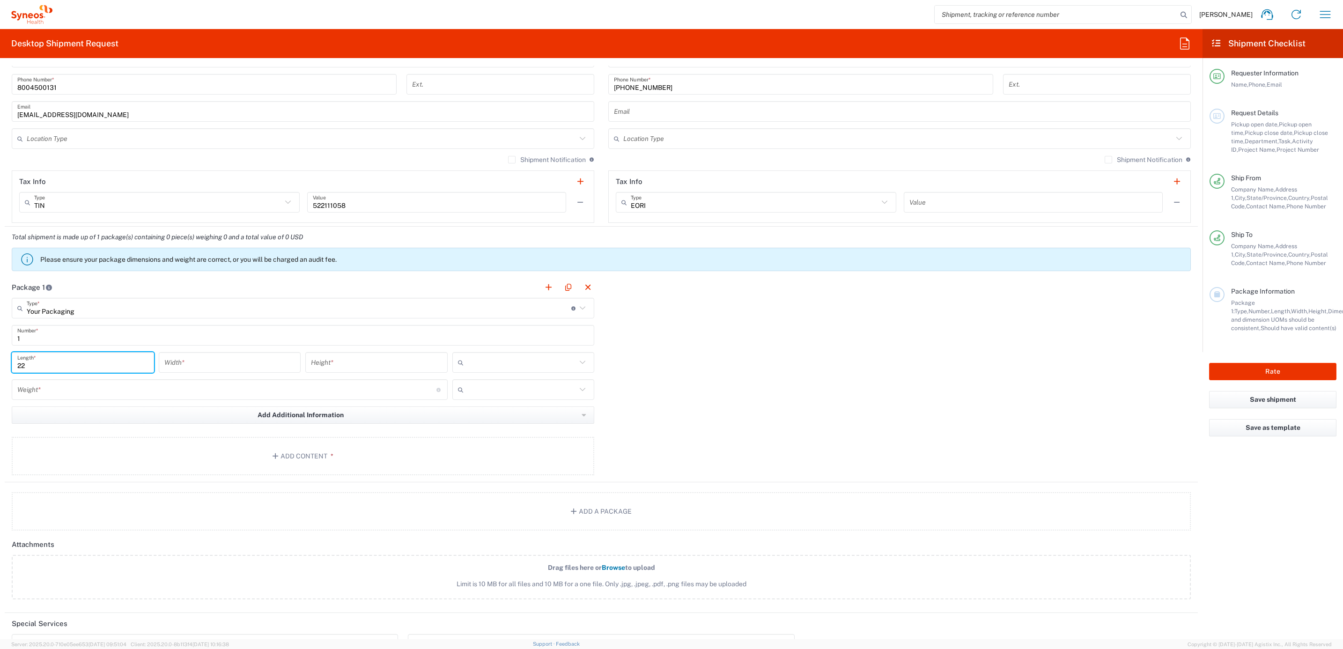
type input "22"
type input "16"
type input "5"
click at [488, 354] on div at bounding box center [523, 362] width 142 height 21
click at [490, 360] on input "text" at bounding box center [522, 362] width 110 height 15
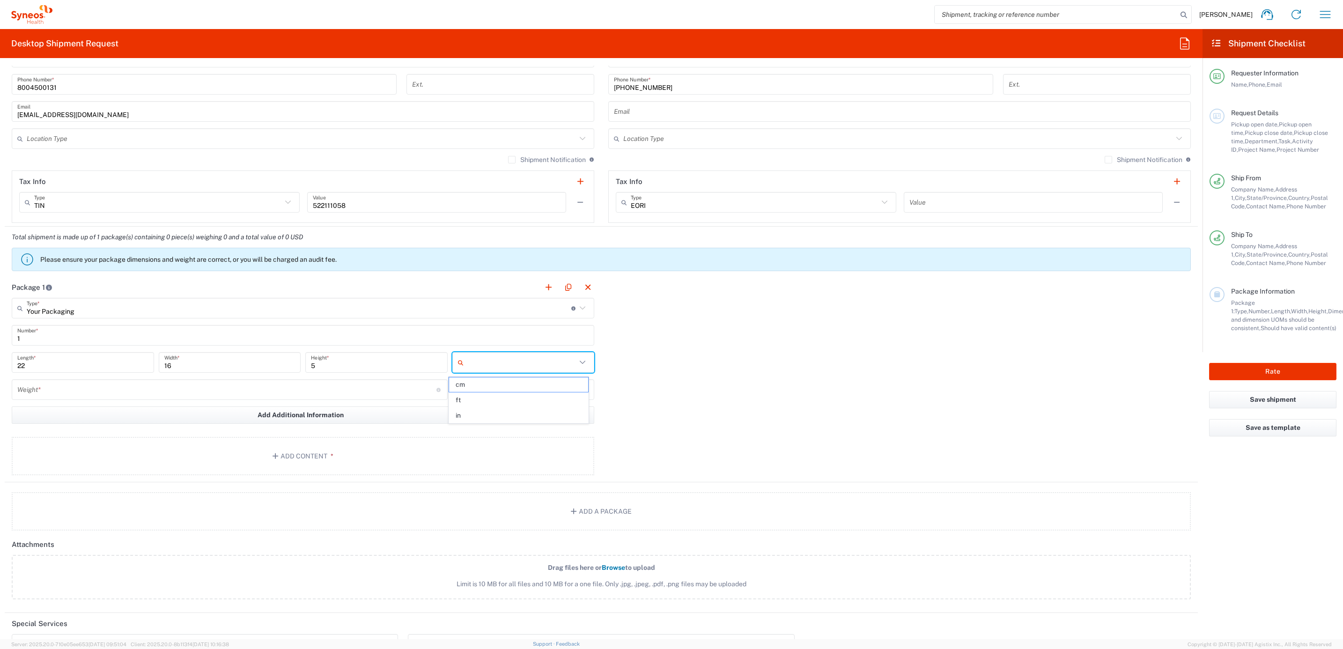
drag, startPoint x: 482, startPoint y: 414, endPoint x: 384, endPoint y: 400, distance: 99.2
click at [482, 414] on span "in" at bounding box center [518, 415] width 139 height 15
type input "in"
click at [248, 382] on div "Weight * Total weight of package(s) in pounds or kilograms" at bounding box center [230, 389] width 436 height 21
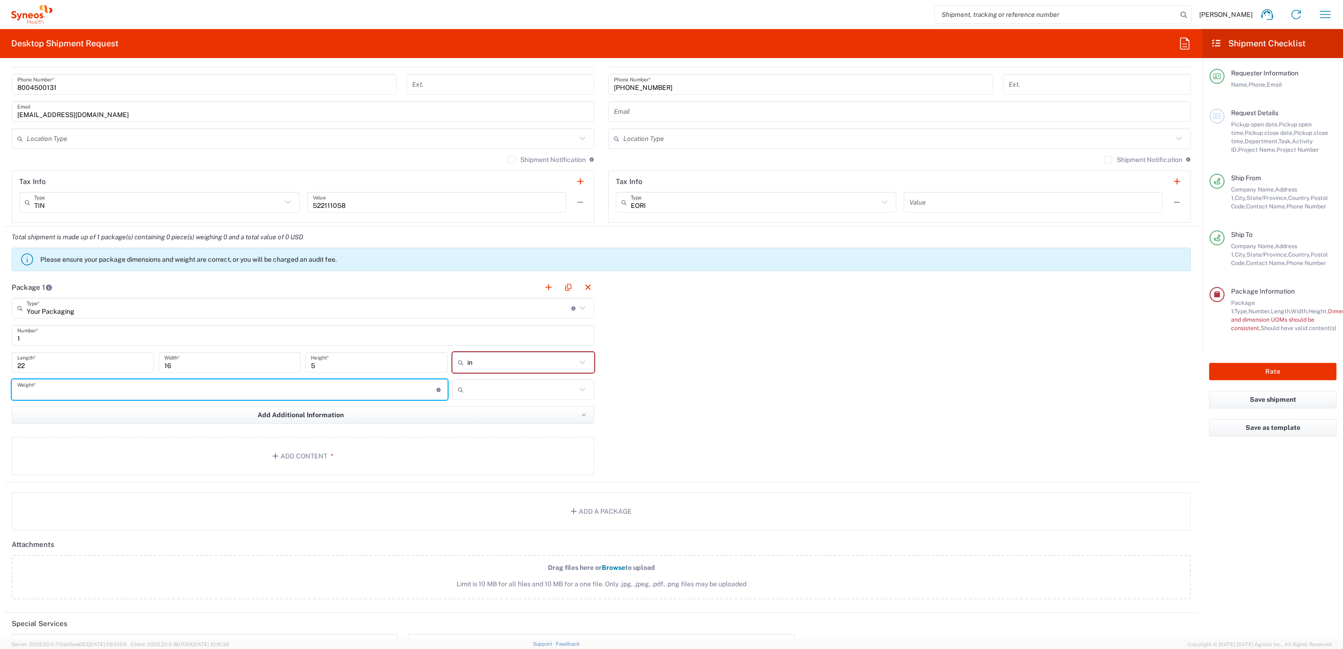
click at [243, 391] on input "number" at bounding box center [226, 390] width 419 height 16
type input "10"
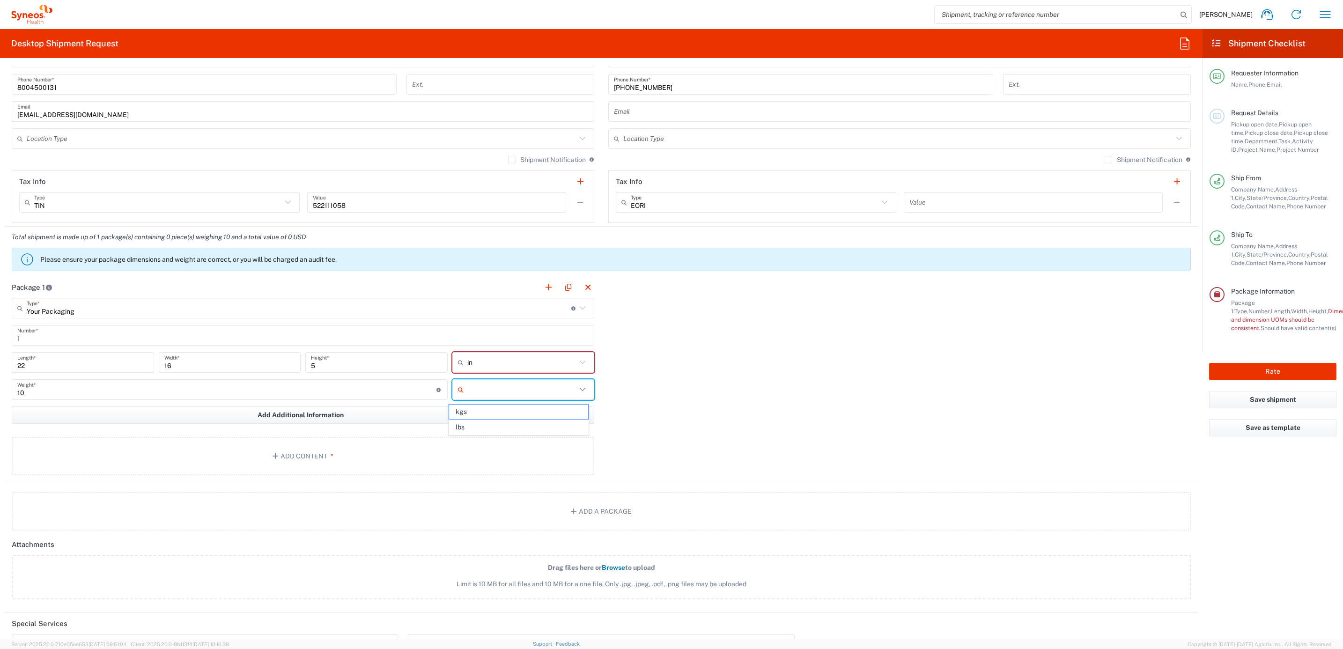
click at [509, 391] on input "text" at bounding box center [522, 389] width 110 height 15
click at [496, 422] on span "lbs" at bounding box center [518, 427] width 139 height 15
type input "lbs"
click at [388, 451] on button "Add Content *" at bounding box center [303, 456] width 583 height 38
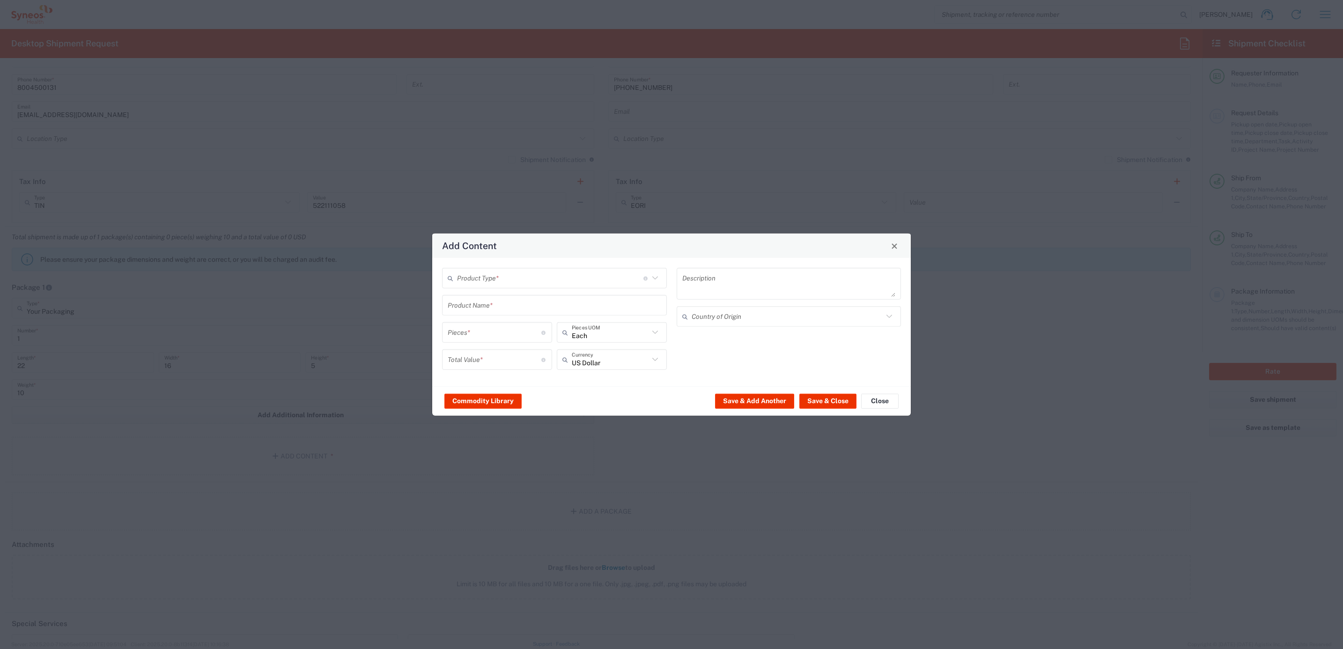
click at [481, 278] on input "text" at bounding box center [550, 278] width 186 height 16
click at [481, 310] on span "General Commodity" at bounding box center [554, 313] width 222 height 15
type input "General Commodity"
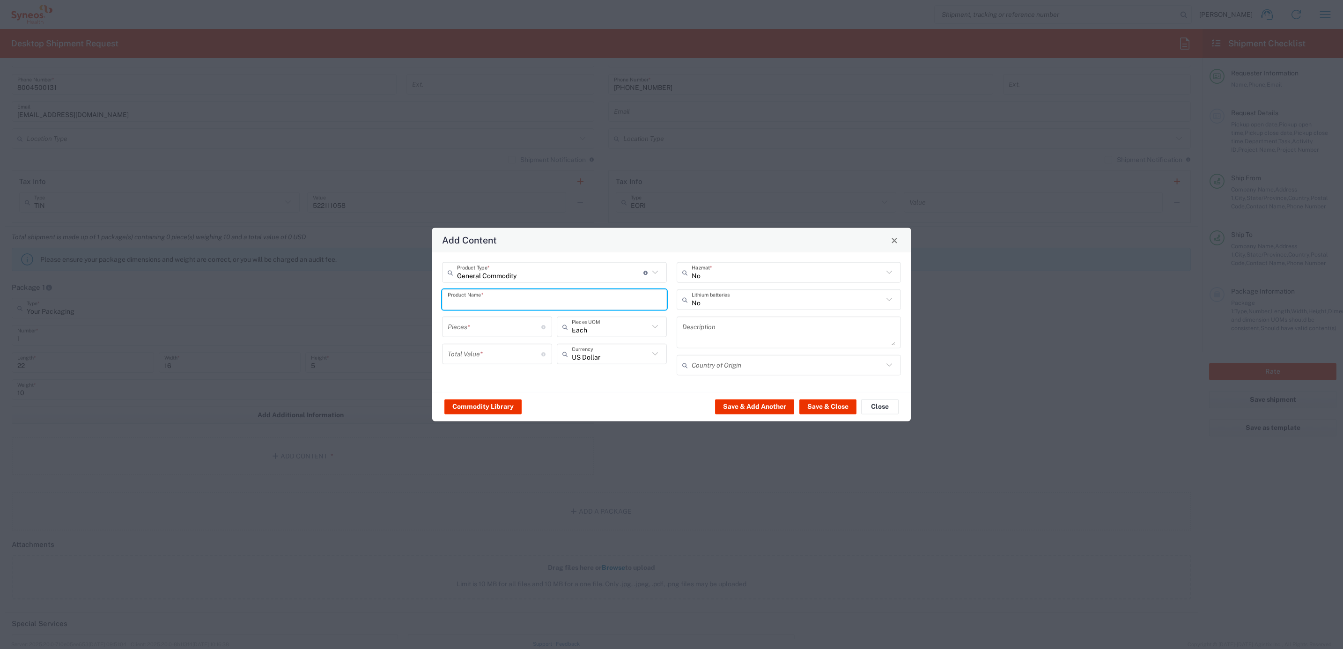
click at [490, 303] on input "text" at bounding box center [555, 299] width 214 height 16
type input "1"
click at [519, 367] on div "ThinkPad T14 Gen 1 Laptop -16 GB RAM" at bounding box center [554, 370] width 223 height 16
type input "ThinkPad T14 Gen 1 Laptop -16 GB RAM"
type textarea "Intel Core i5-10210U- 14"- 512 GB SSD"
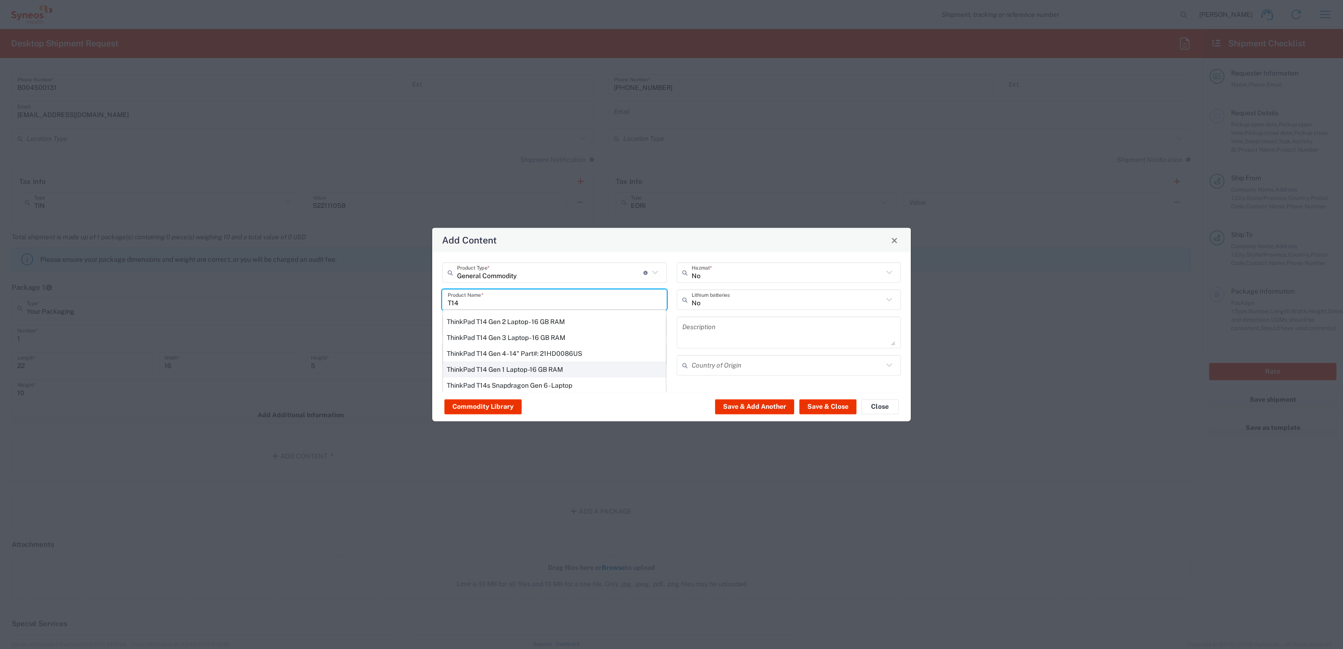
type input "China"
type input "Yes"
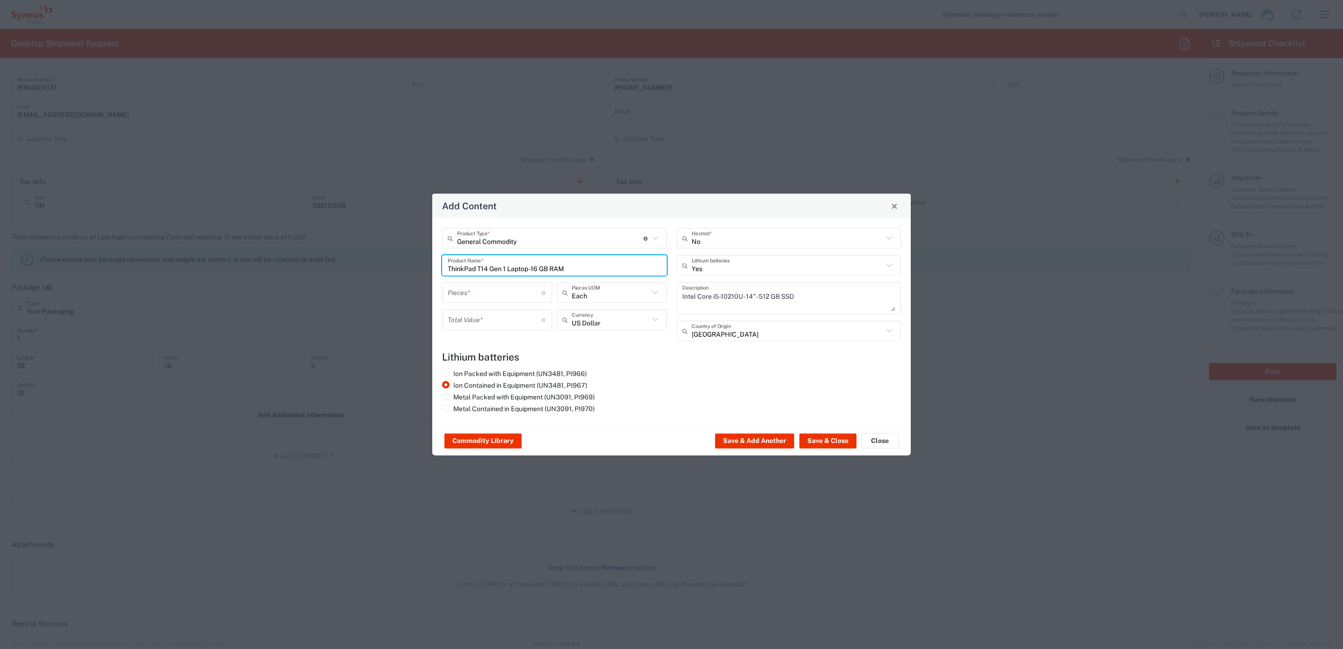
click at [494, 286] on input "number" at bounding box center [495, 292] width 94 height 16
type input "1"
click at [497, 319] on input "number" at bounding box center [495, 319] width 94 height 16
type input "1000"
click at [827, 446] on button "Save & Close" at bounding box center [827, 441] width 57 height 15
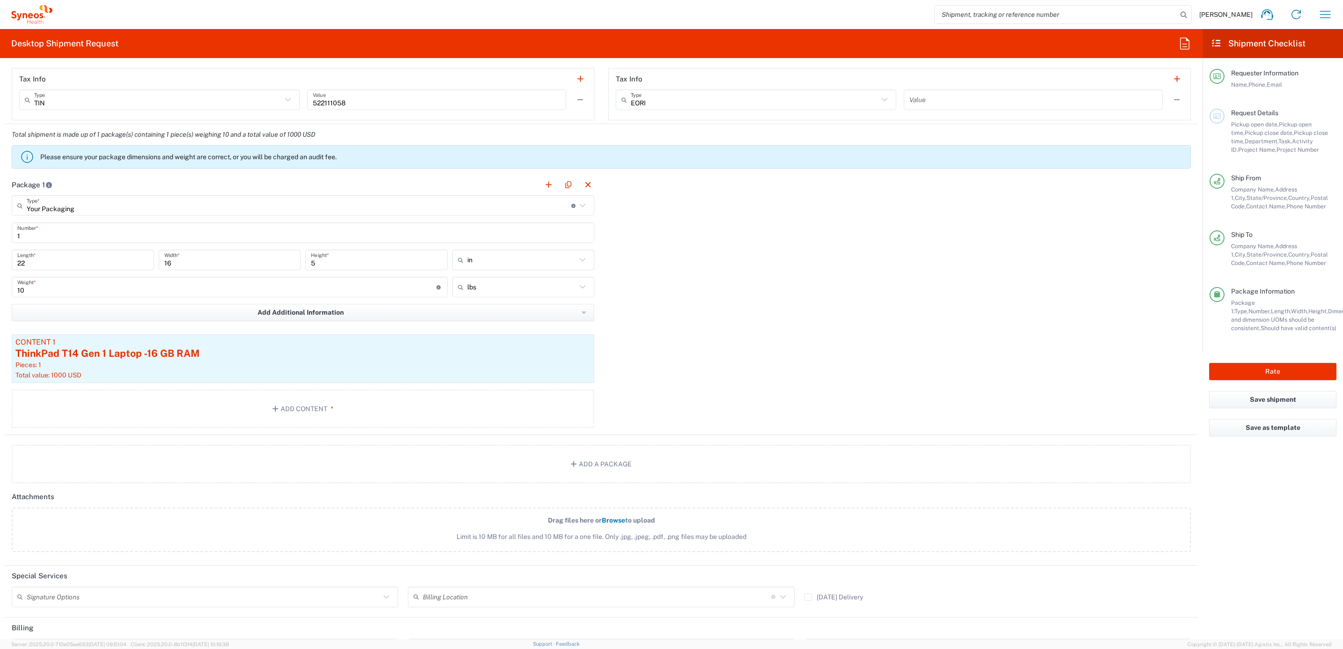
scroll to position [843, 0]
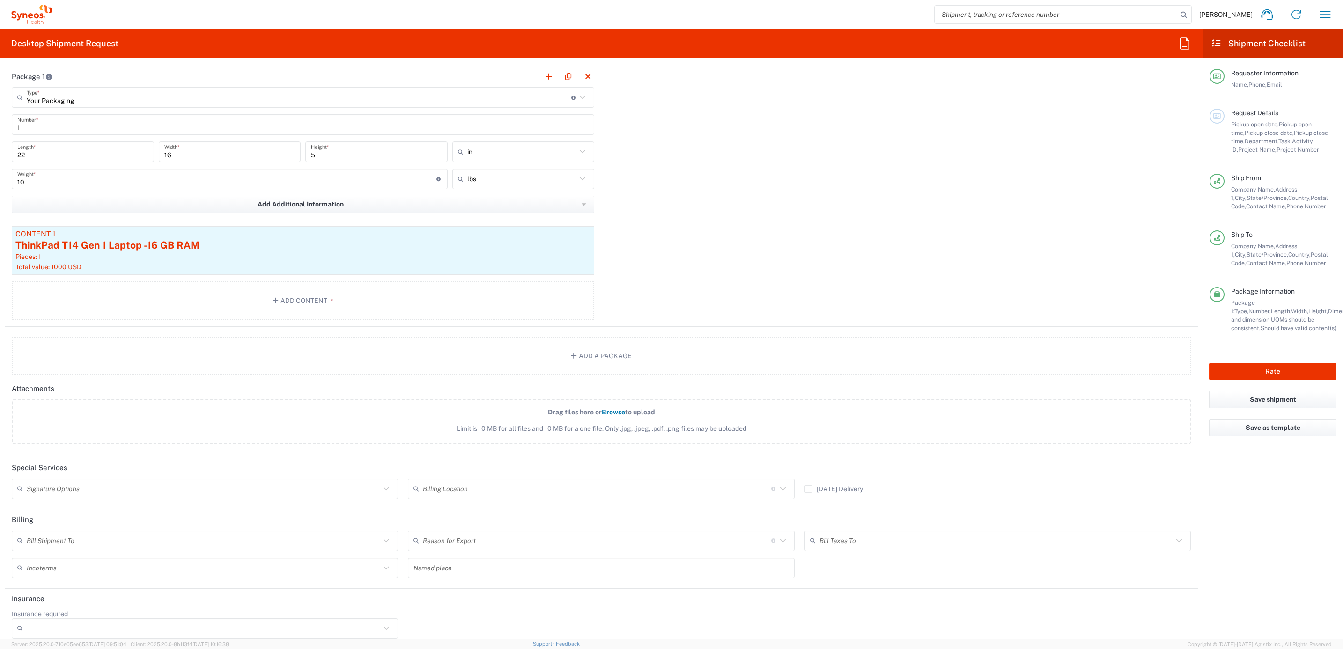
click at [66, 488] on input "text" at bounding box center [204, 488] width 354 height 16
click at [69, 516] on span "Adult Signature Required" at bounding box center [203, 511] width 381 height 15
type input "Adult Signature Required"
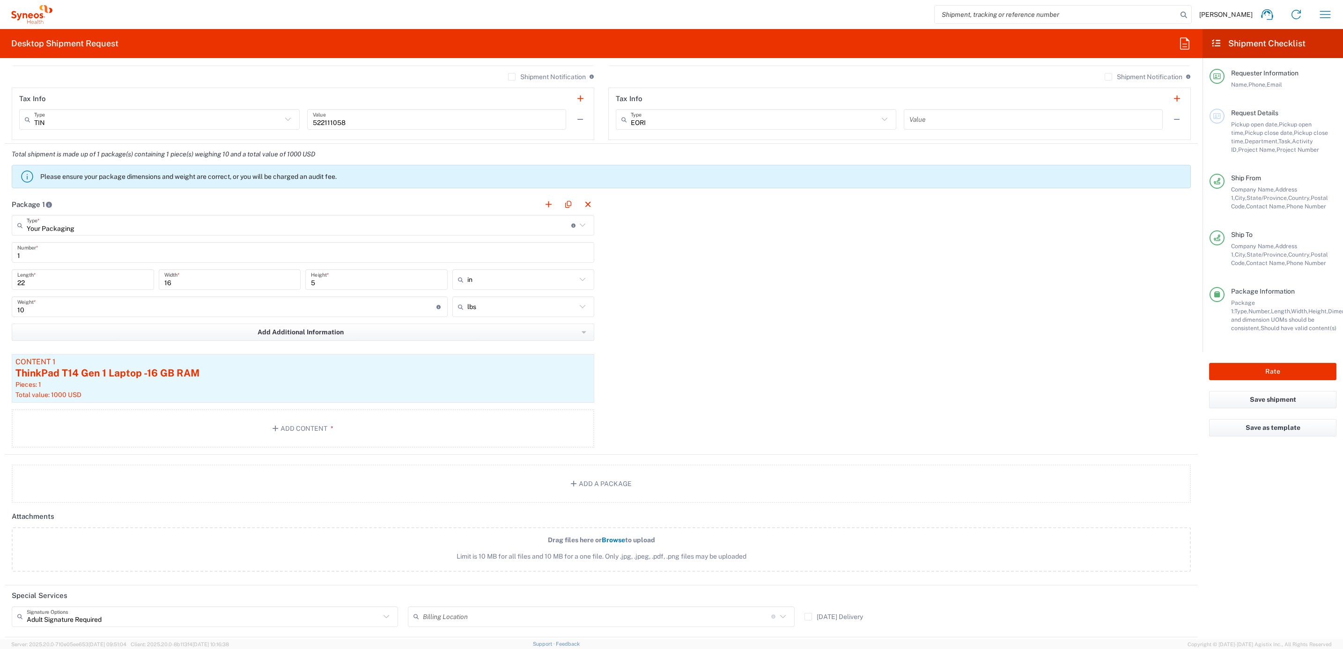
scroll to position [434, 0]
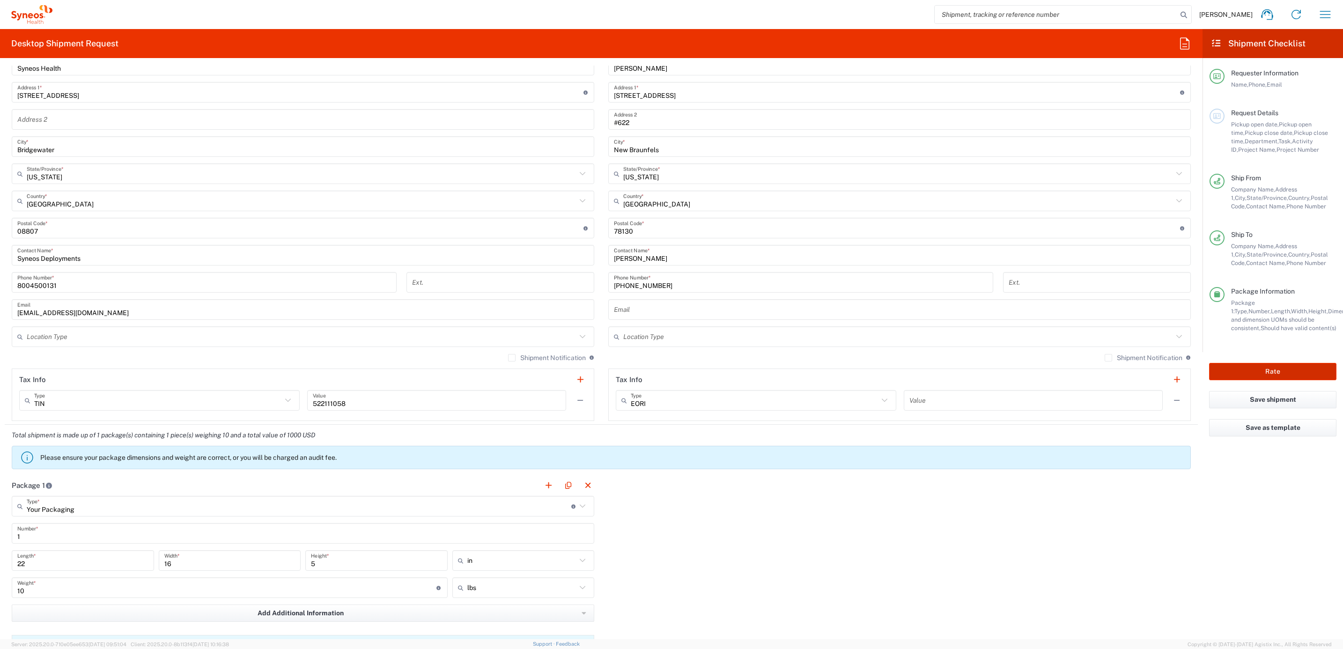
click at [1193, 374] on button "Rate" at bounding box center [1272, 371] width 127 height 17
type input "7697"
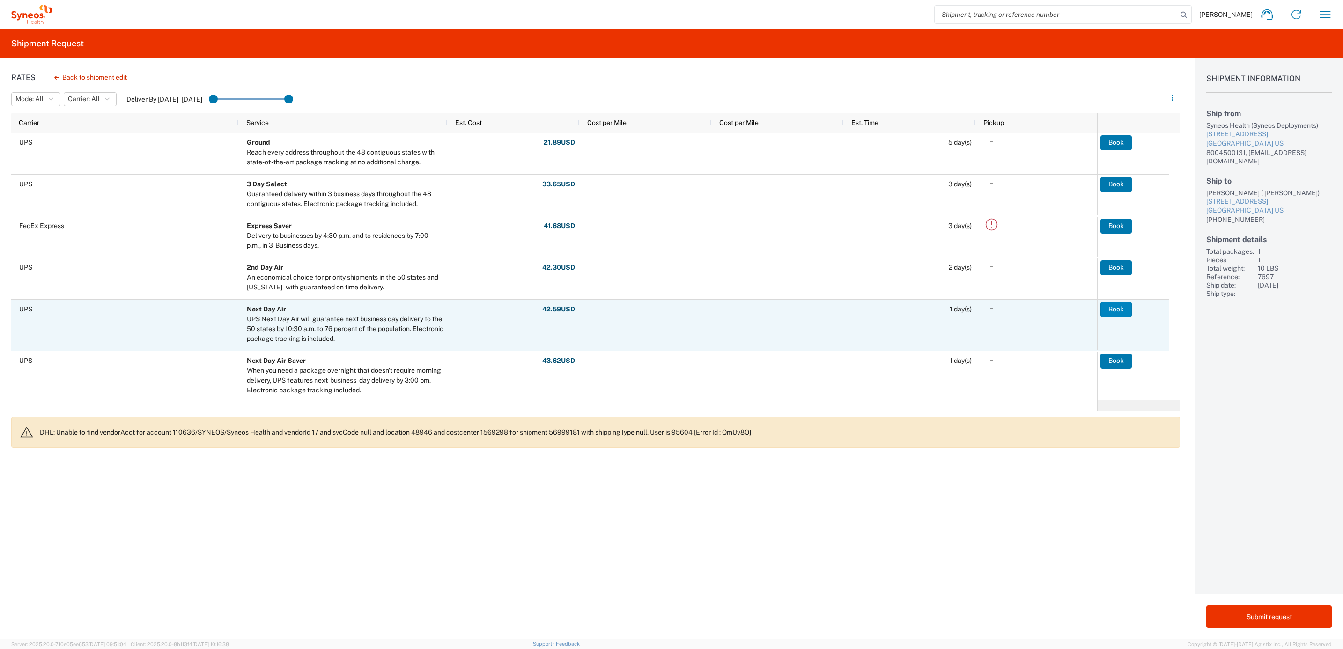
click at [1120, 304] on button "Book" at bounding box center [1116, 309] width 31 height 15
